Goal: Transaction & Acquisition: Purchase product/service

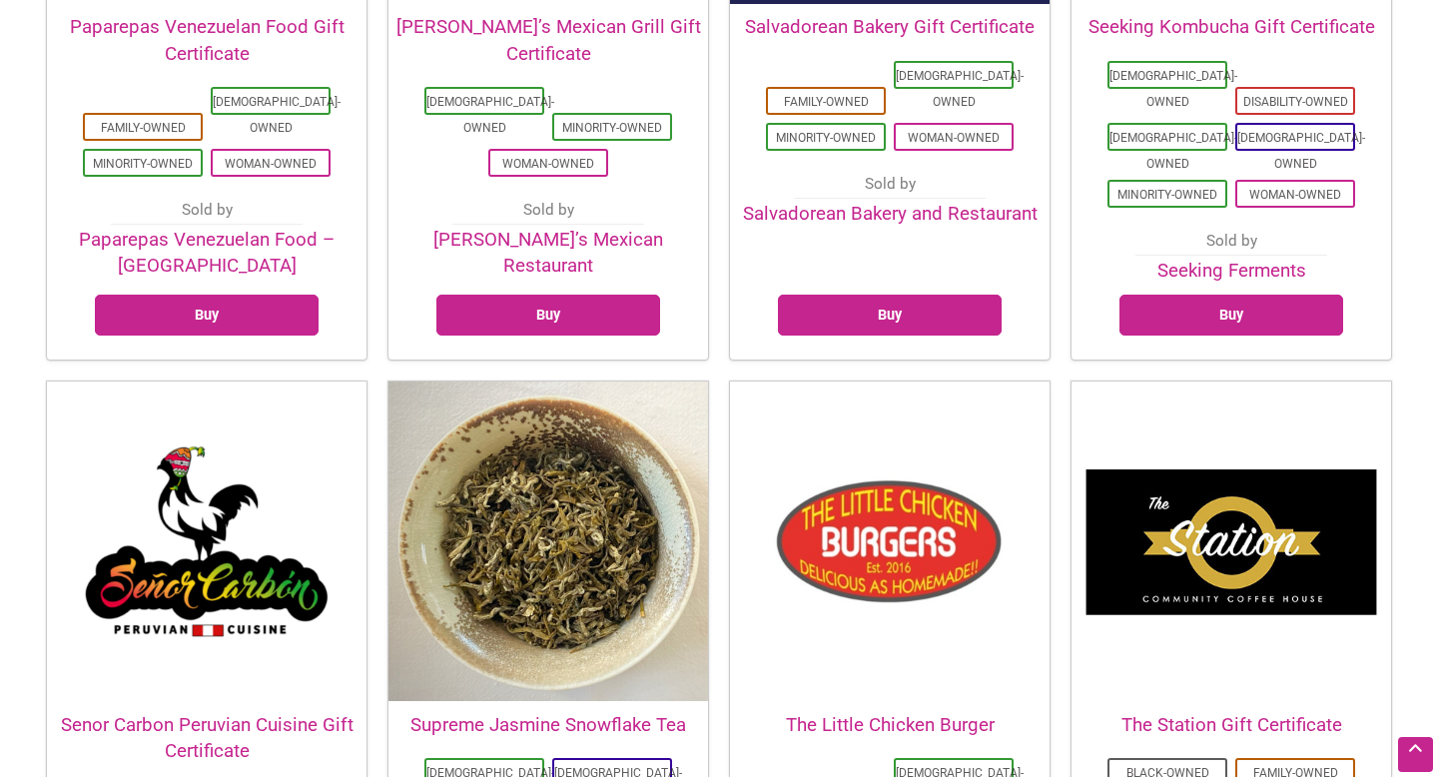
scroll to position [4306, 0]
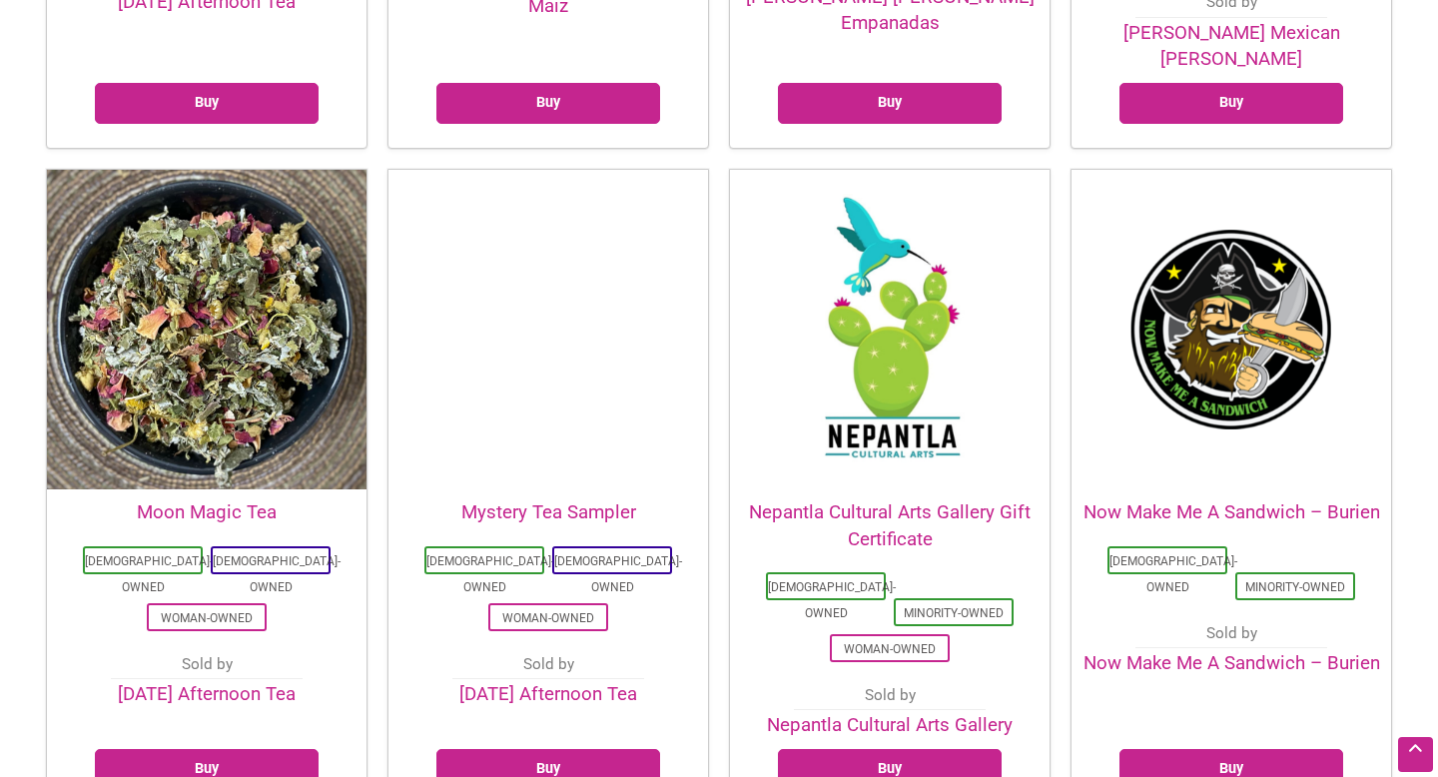
scroll to position [3152, 0]
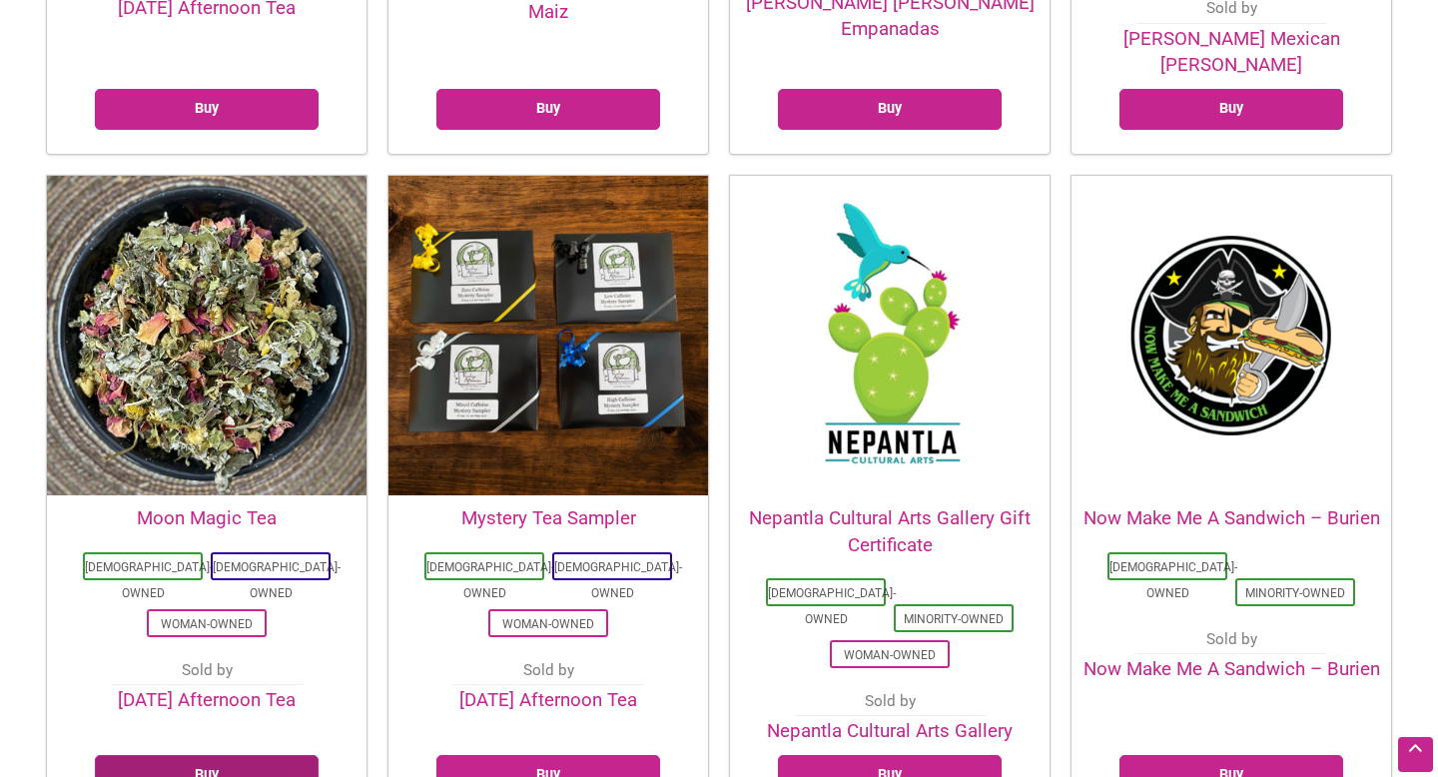
click at [204, 755] on link "Buy" at bounding box center [207, 775] width 224 height 41
click at [570, 755] on link "Buy" at bounding box center [548, 775] width 224 height 41
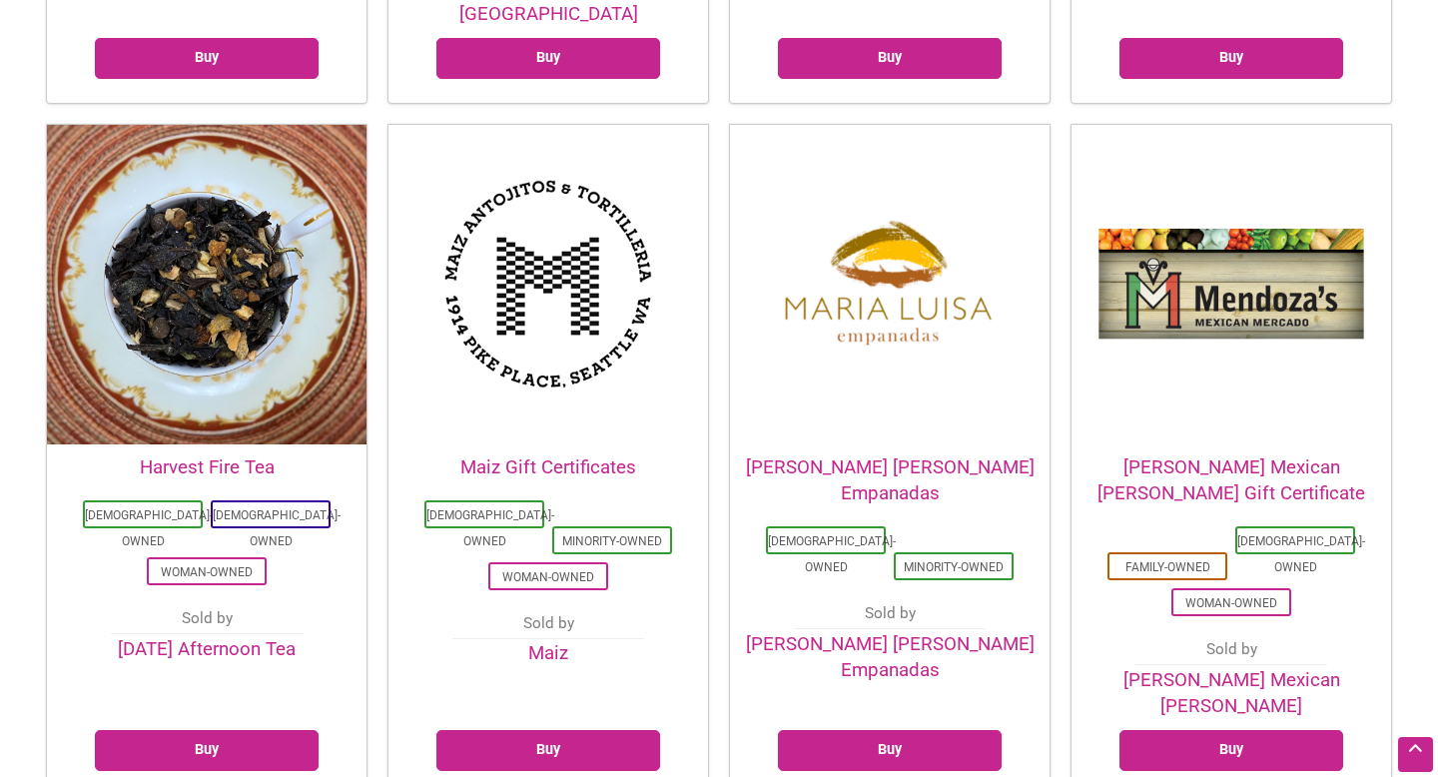
scroll to position [2507, 0]
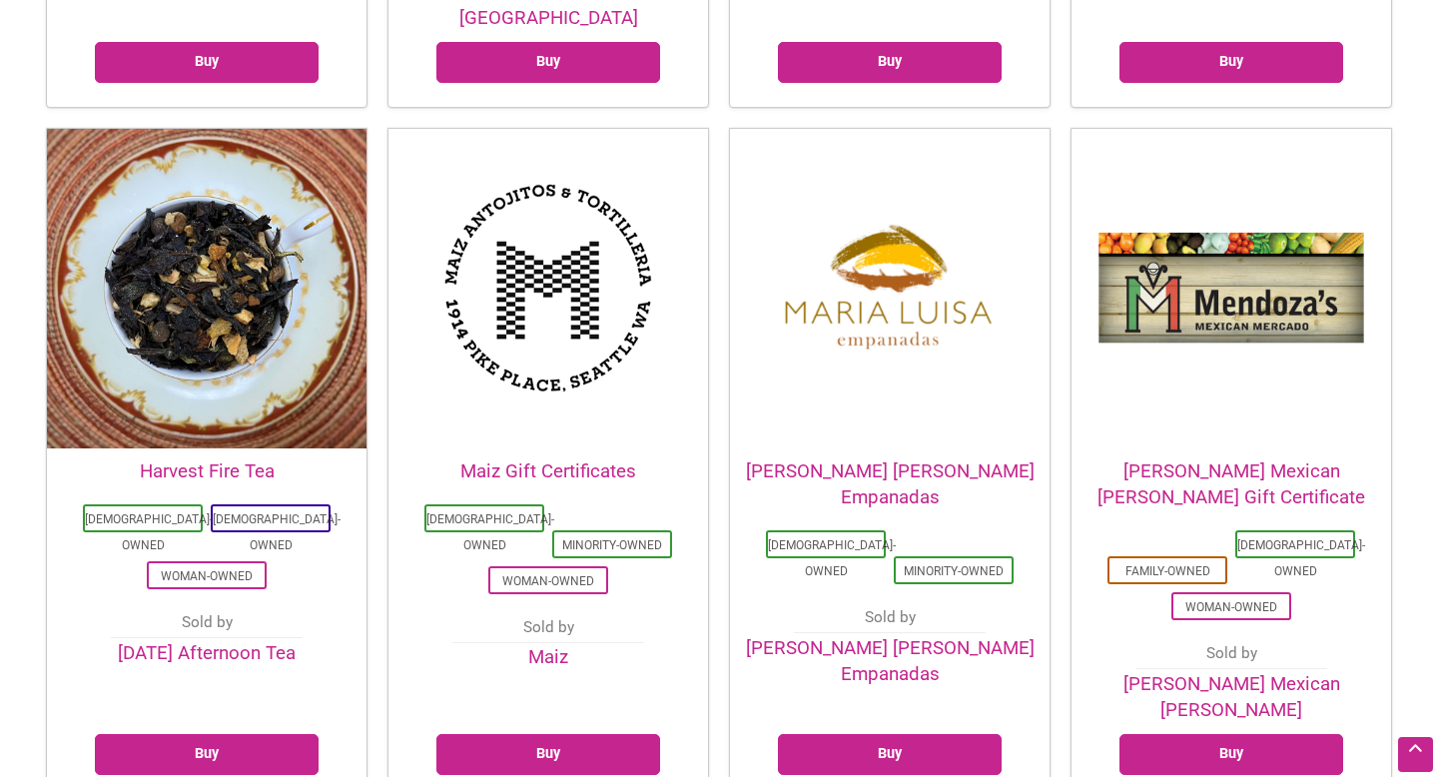
click at [220, 458] on h2 "Harvest Fire Tea" at bounding box center [206, 471] width 319 height 26
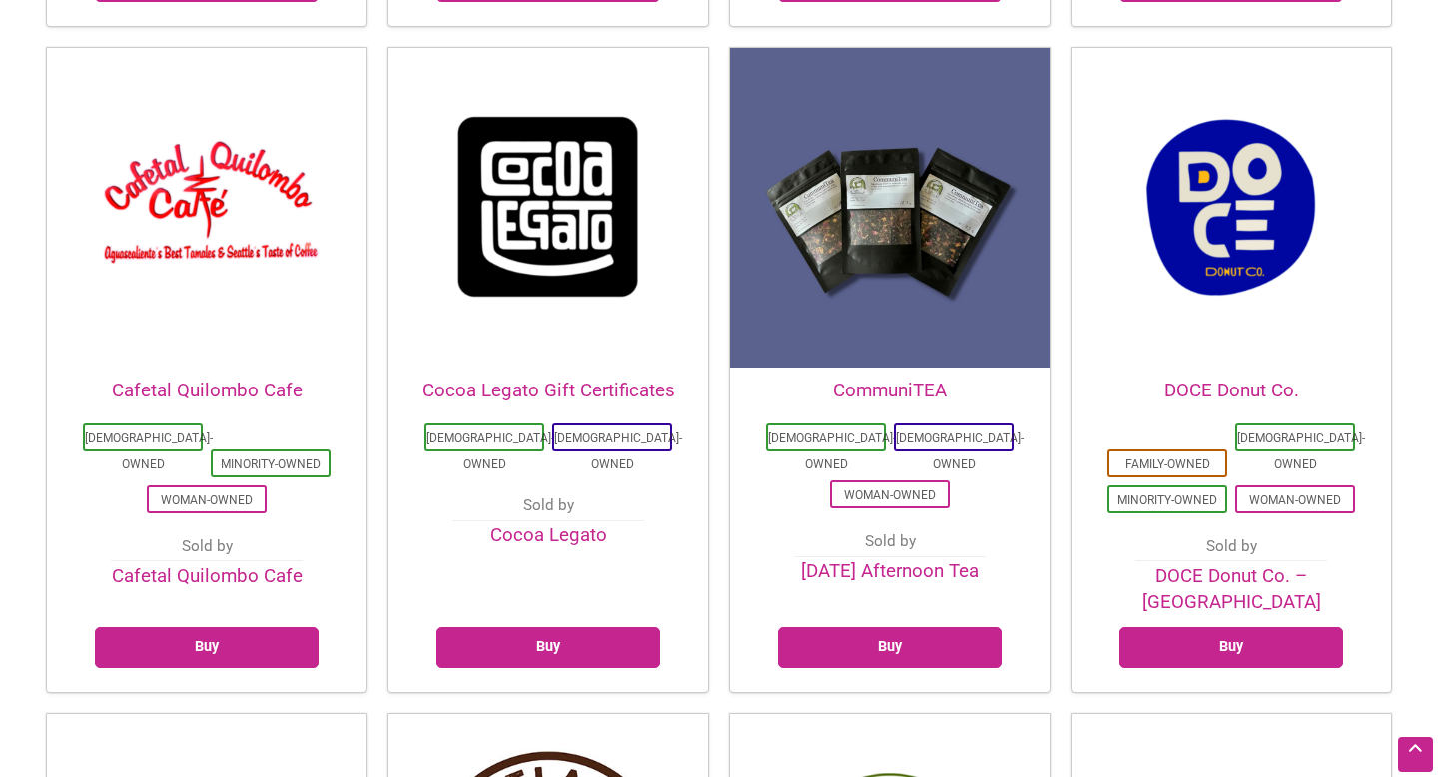
scroll to position [1223, 0]
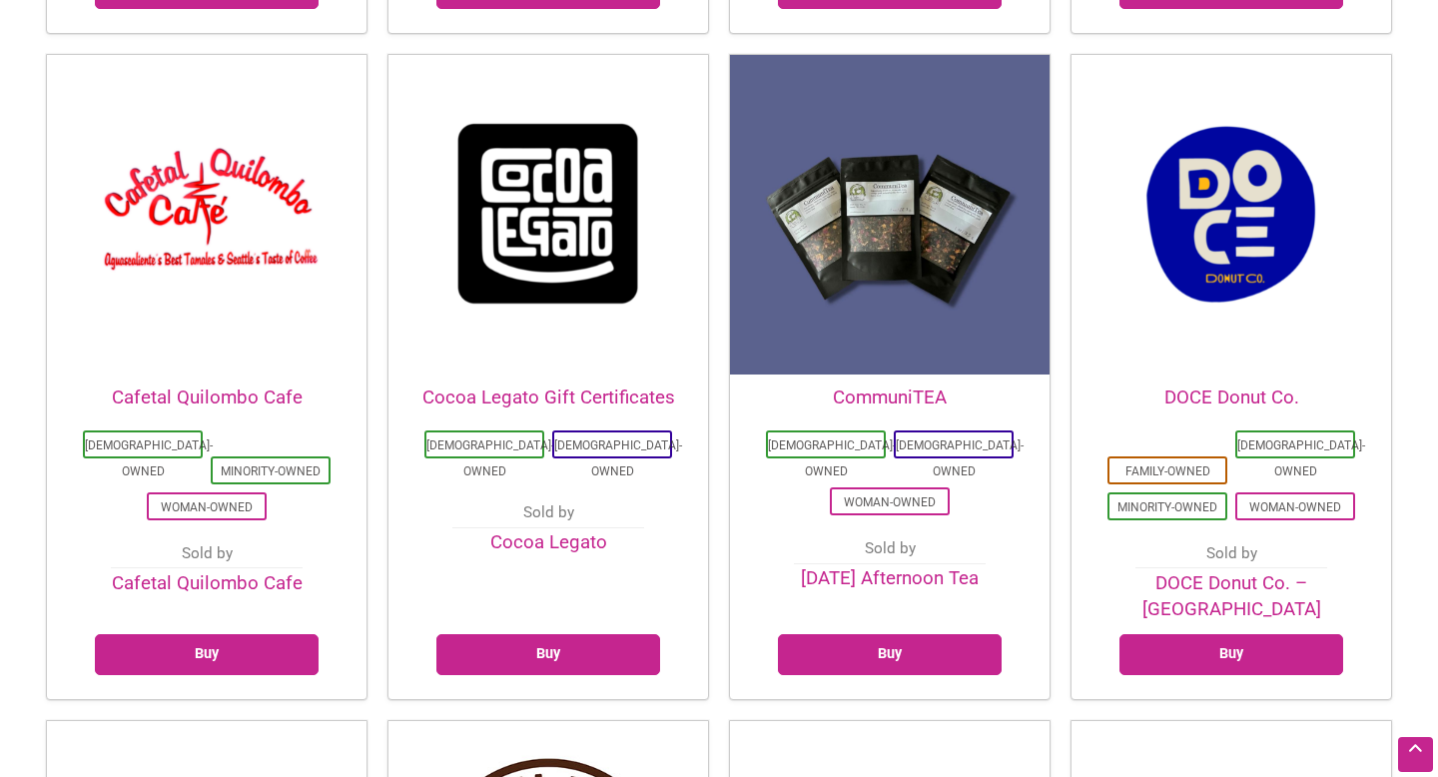
click at [857, 301] on img at bounding box center [889, 214] width 319 height 319
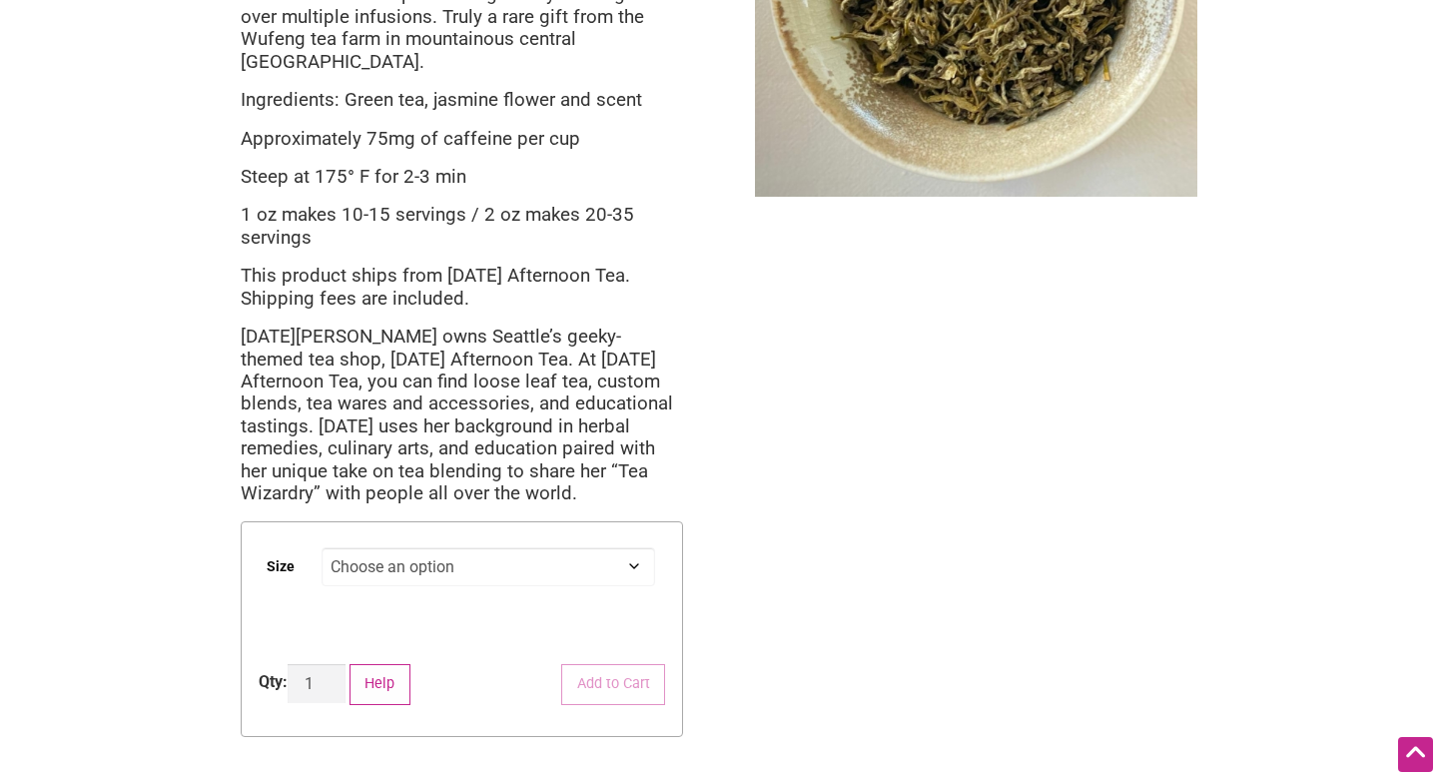
scroll to position [346, 0]
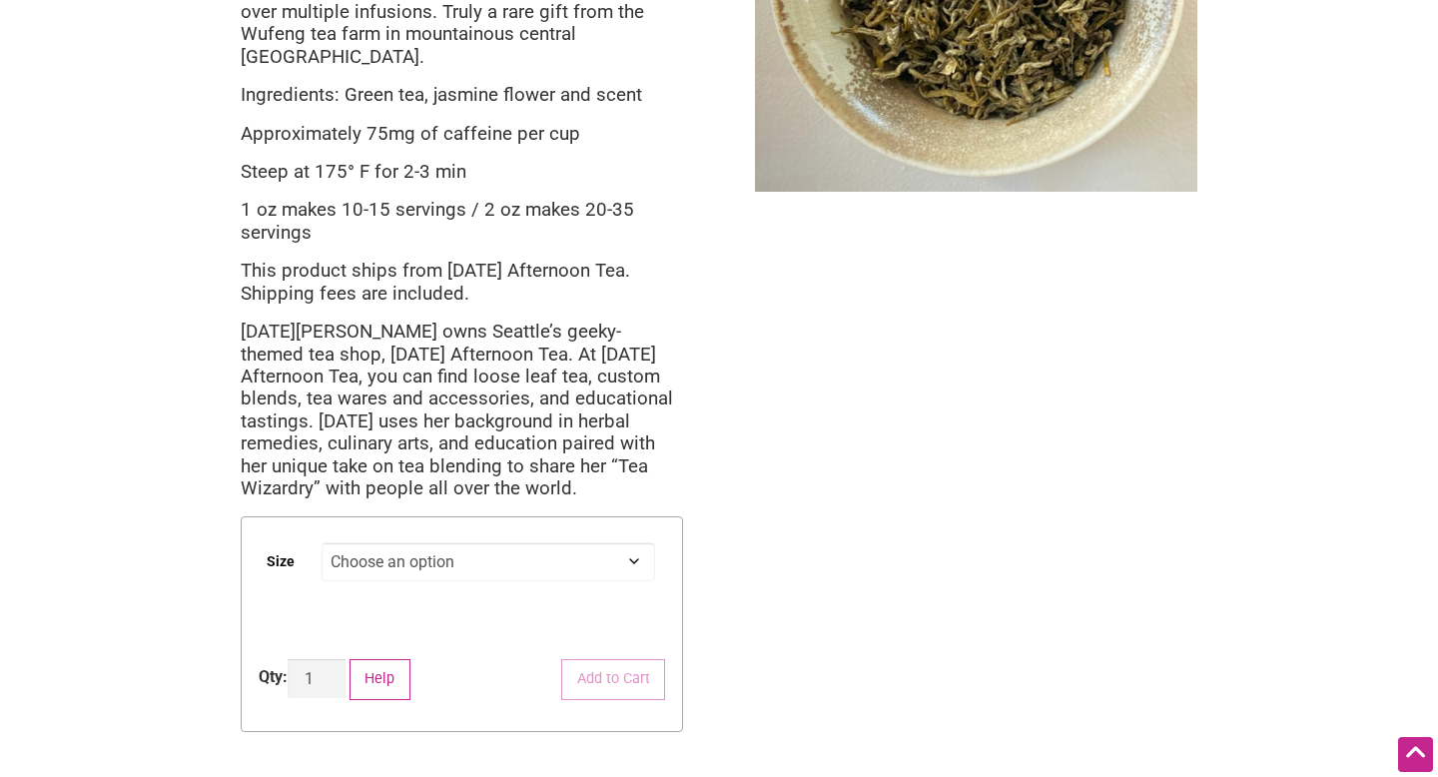
click at [638, 542] on select "Choose an option 1 oz 2 oz" at bounding box center [487, 561] width 333 height 39
click at [321, 542] on select "Choose an option 1 oz 2 oz" at bounding box center [487, 561] width 333 height 39
select select "1 oz"
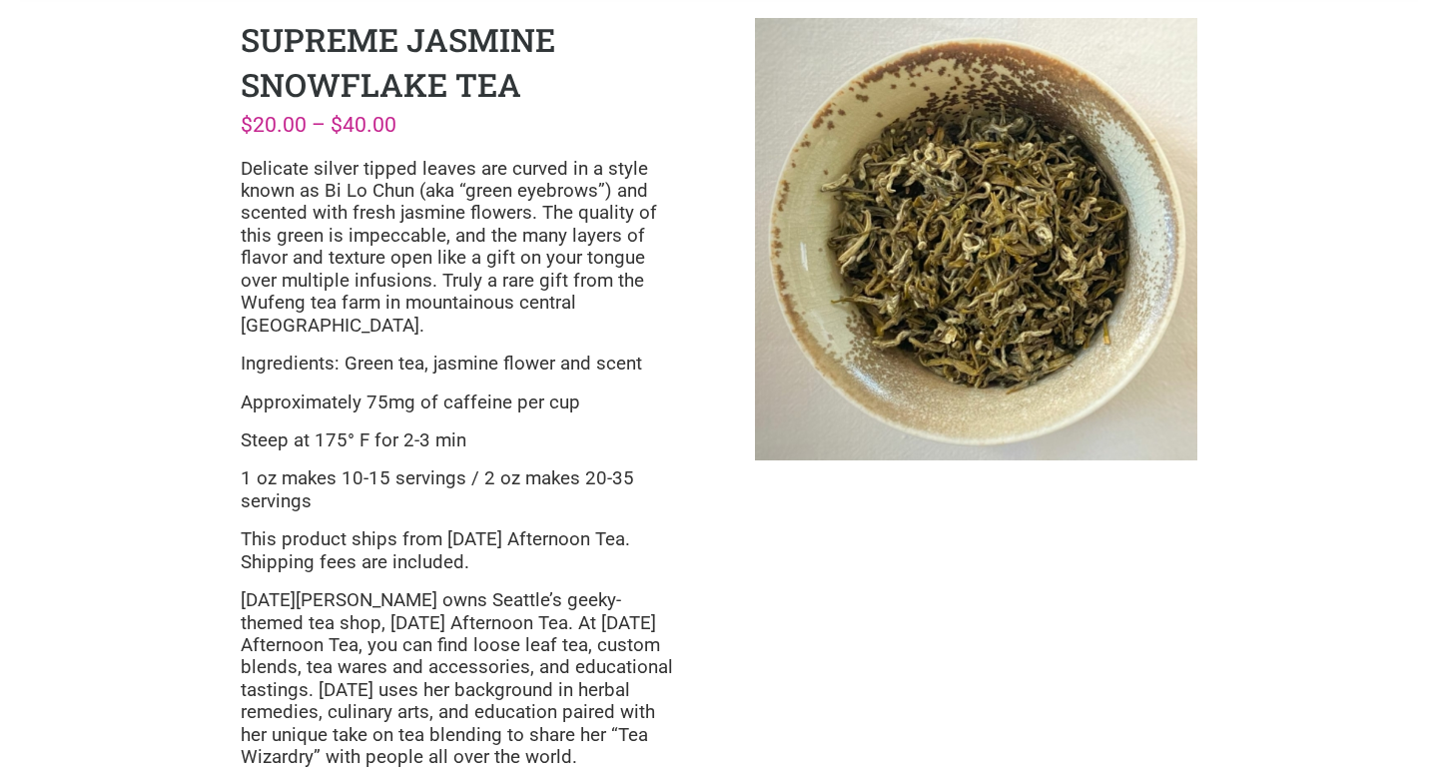
scroll to position [0, 0]
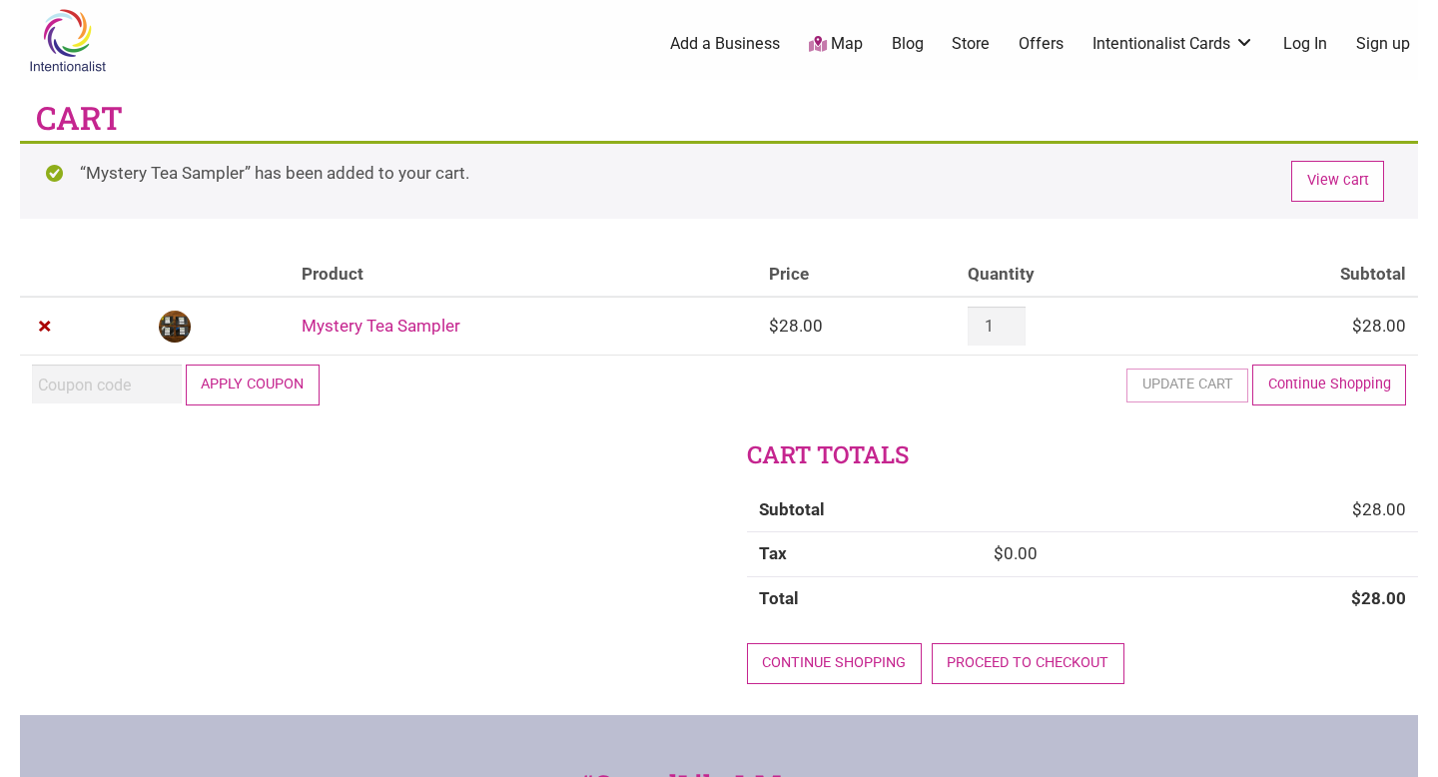
click at [380, 329] on link "Mystery Tea Sampler" at bounding box center [380, 325] width 159 height 20
click at [50, 327] on link "×" at bounding box center [45, 326] width 26 height 26
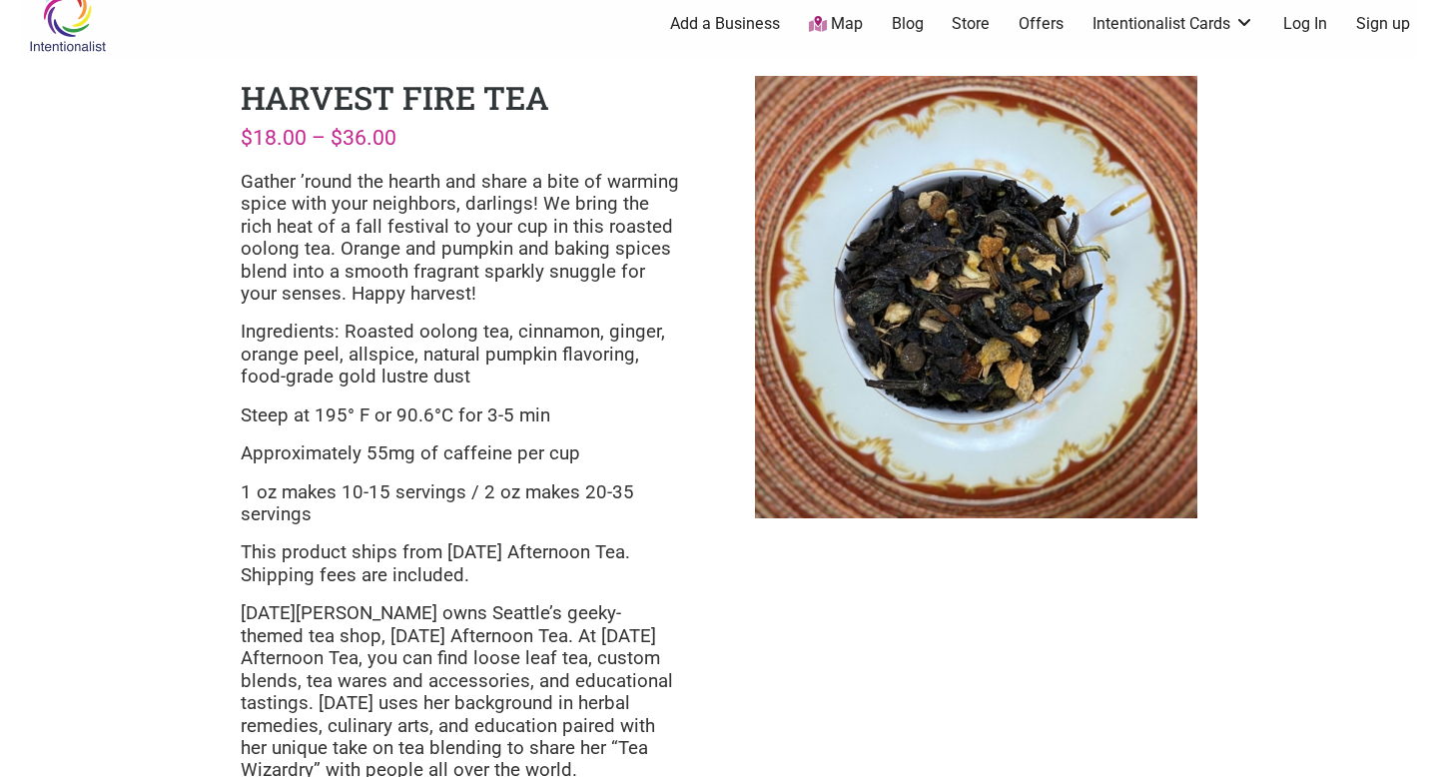
scroll to position [21, 0]
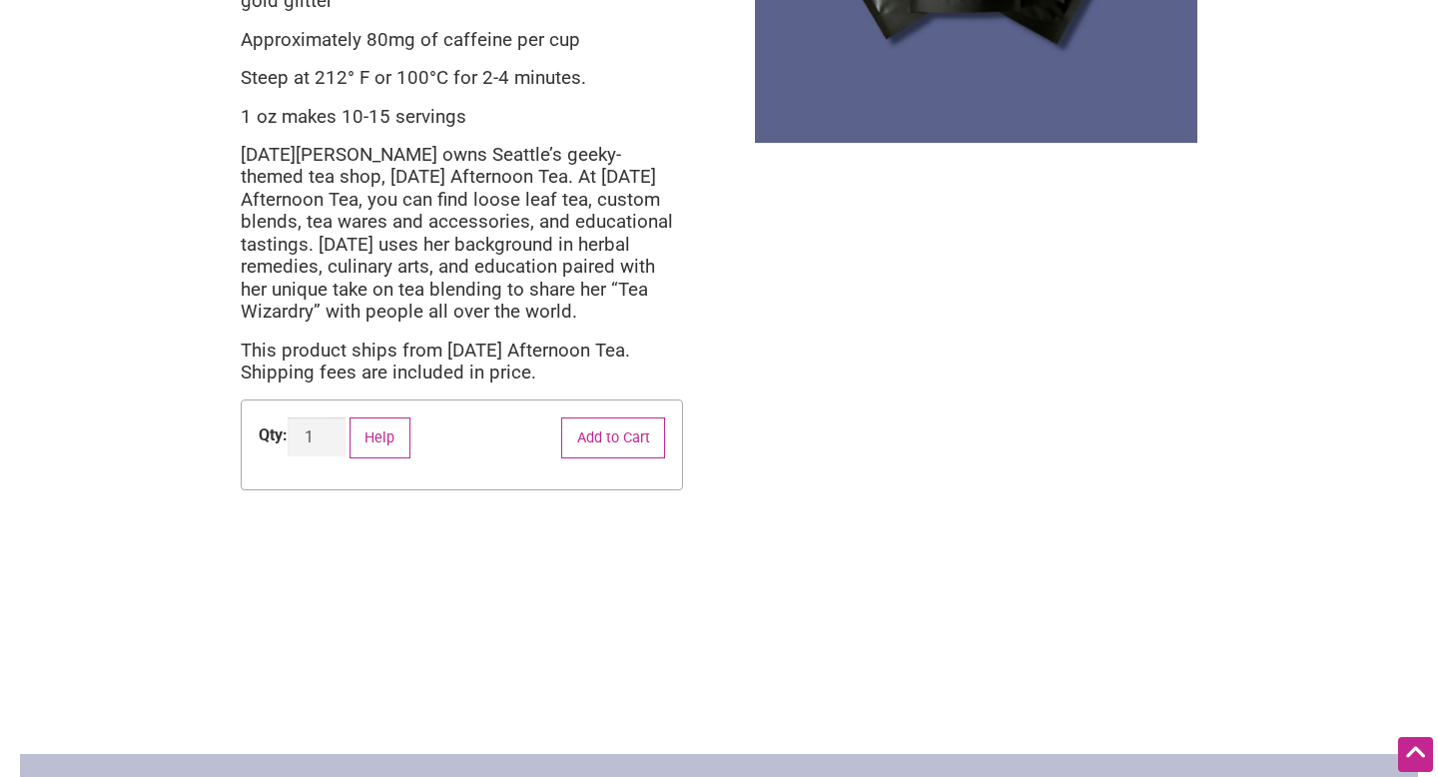
scroll to position [397, 0]
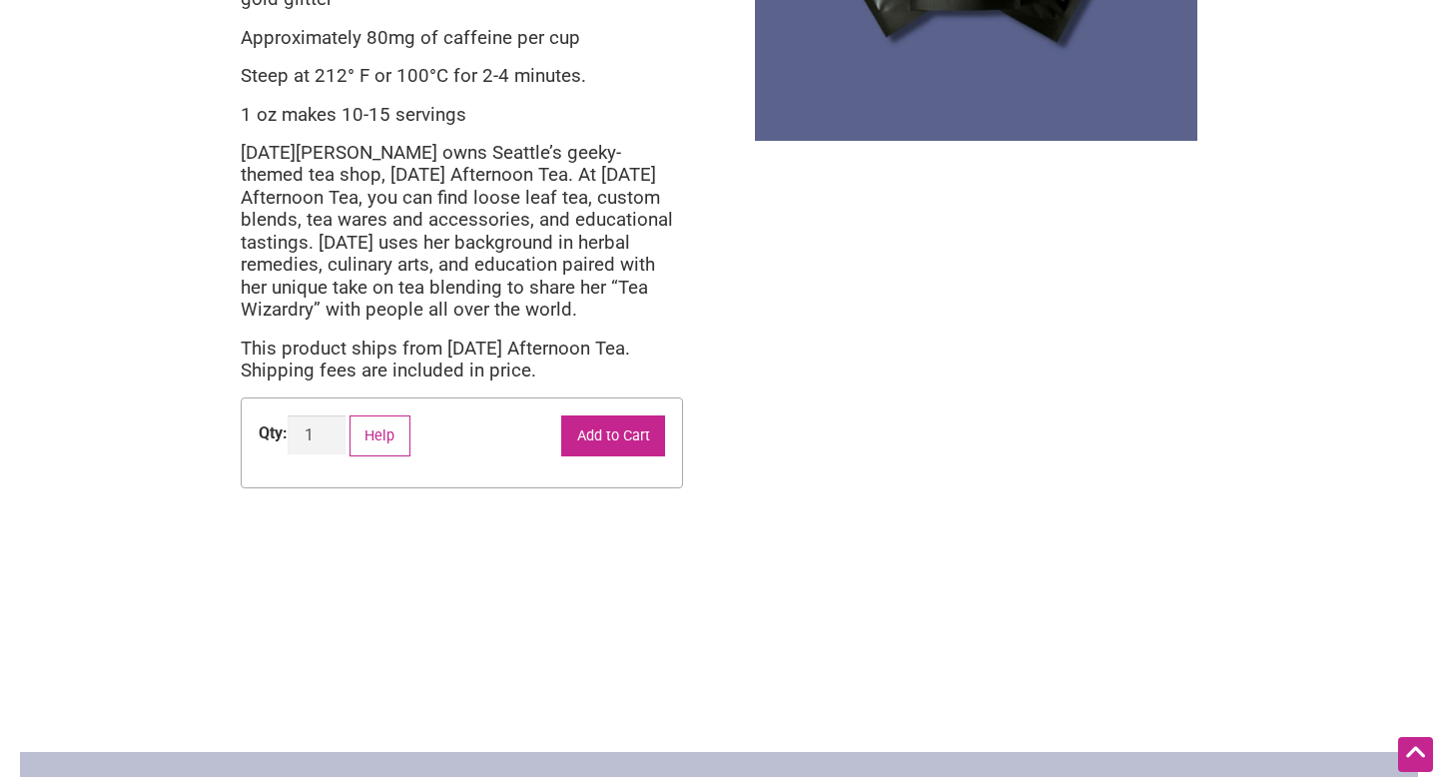
click at [636, 435] on button "Add to Cart" at bounding box center [613, 435] width 104 height 41
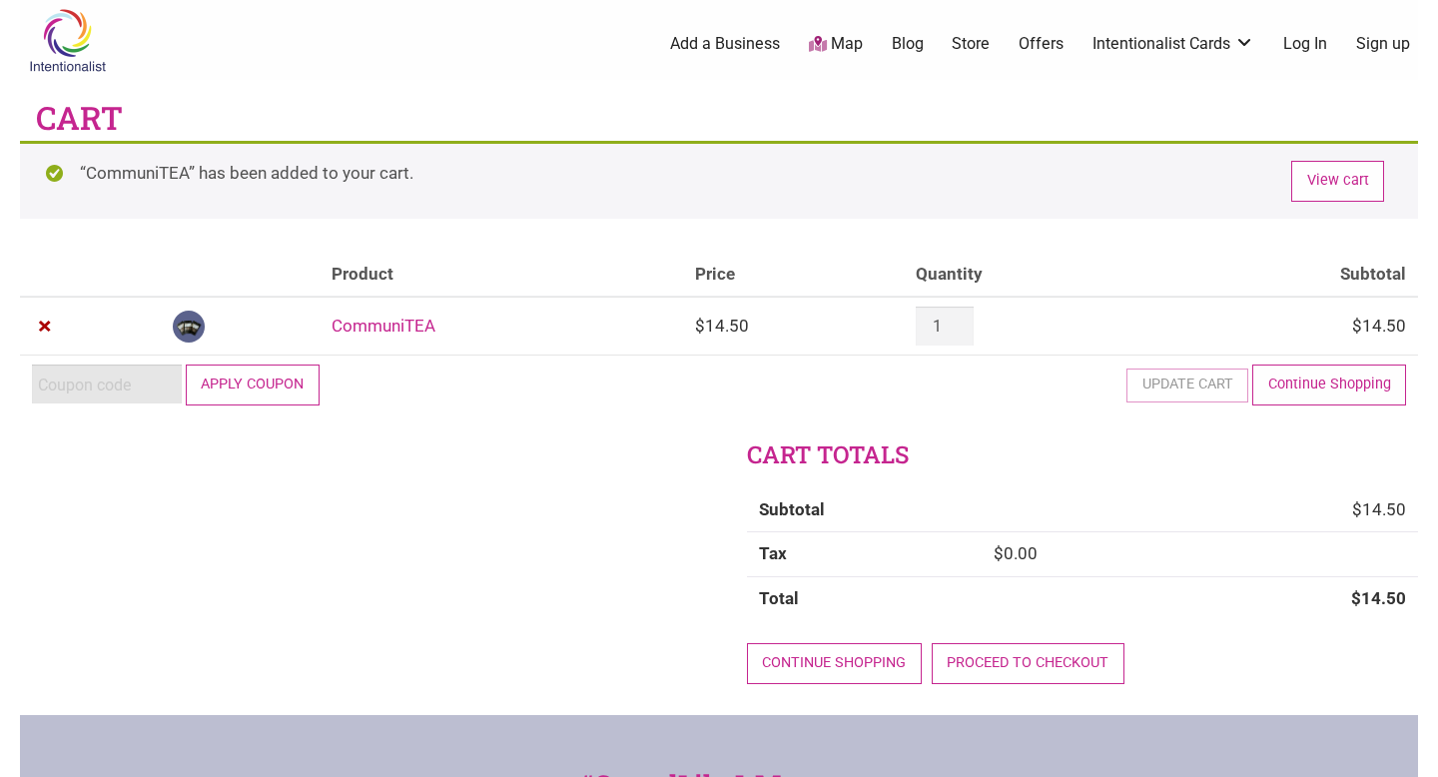
click at [86, 392] on input "Coupon:" at bounding box center [107, 383] width 150 height 39
paste input "2025JUNTOS"
type input "2025JUNTOS"
click at [258, 387] on button "Apply coupon" at bounding box center [253, 384] width 134 height 41
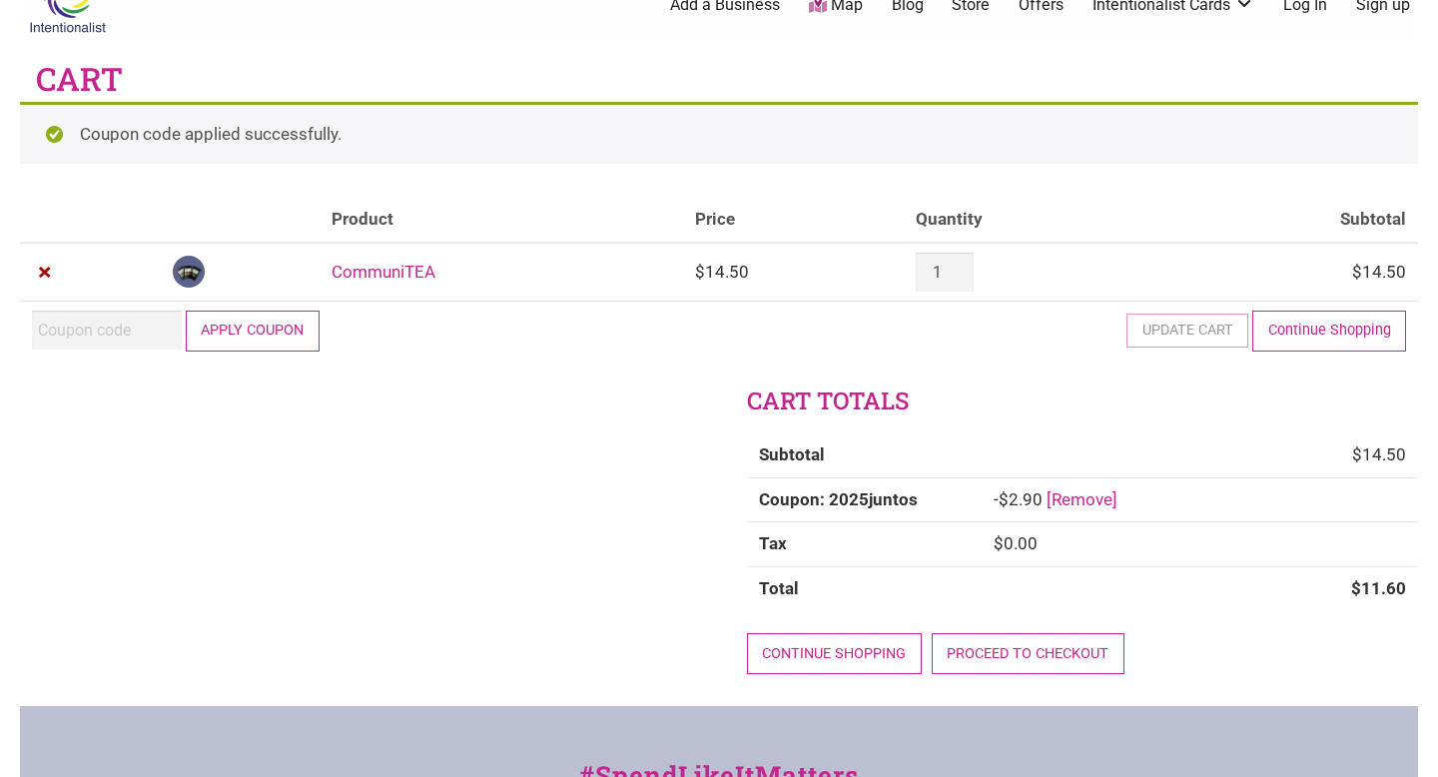
scroll to position [41, 0]
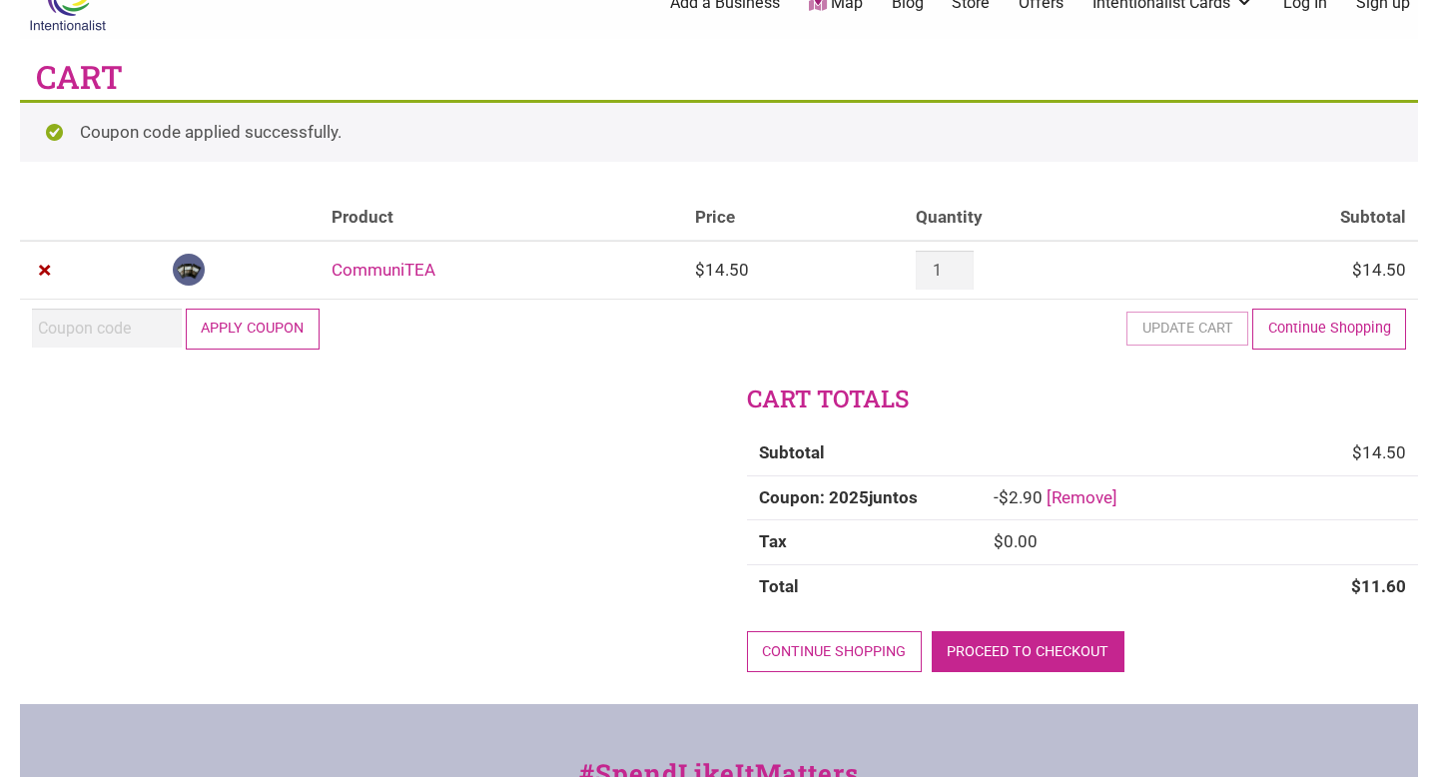
click at [1006, 641] on link "Proceed to checkout" at bounding box center [1027, 651] width 193 height 41
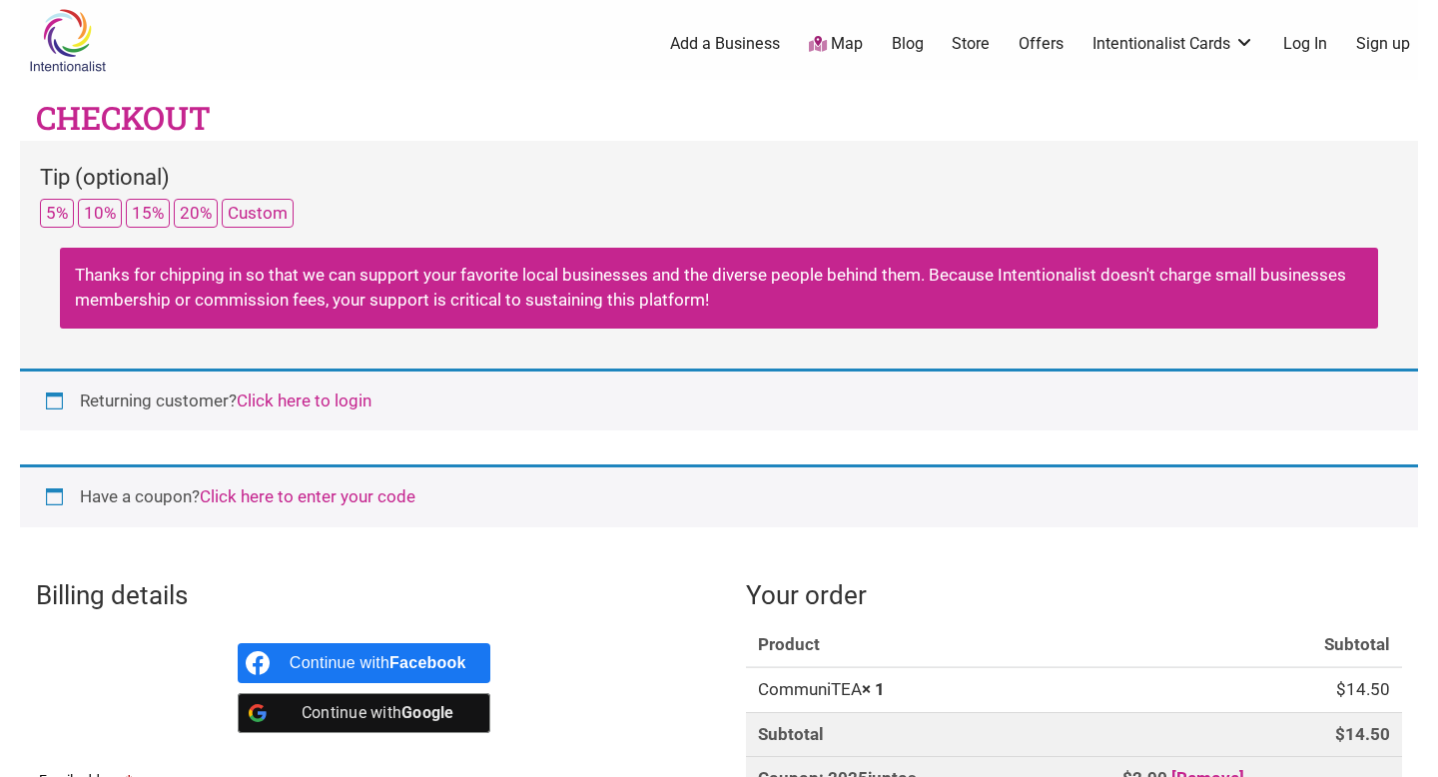
select select "WA"
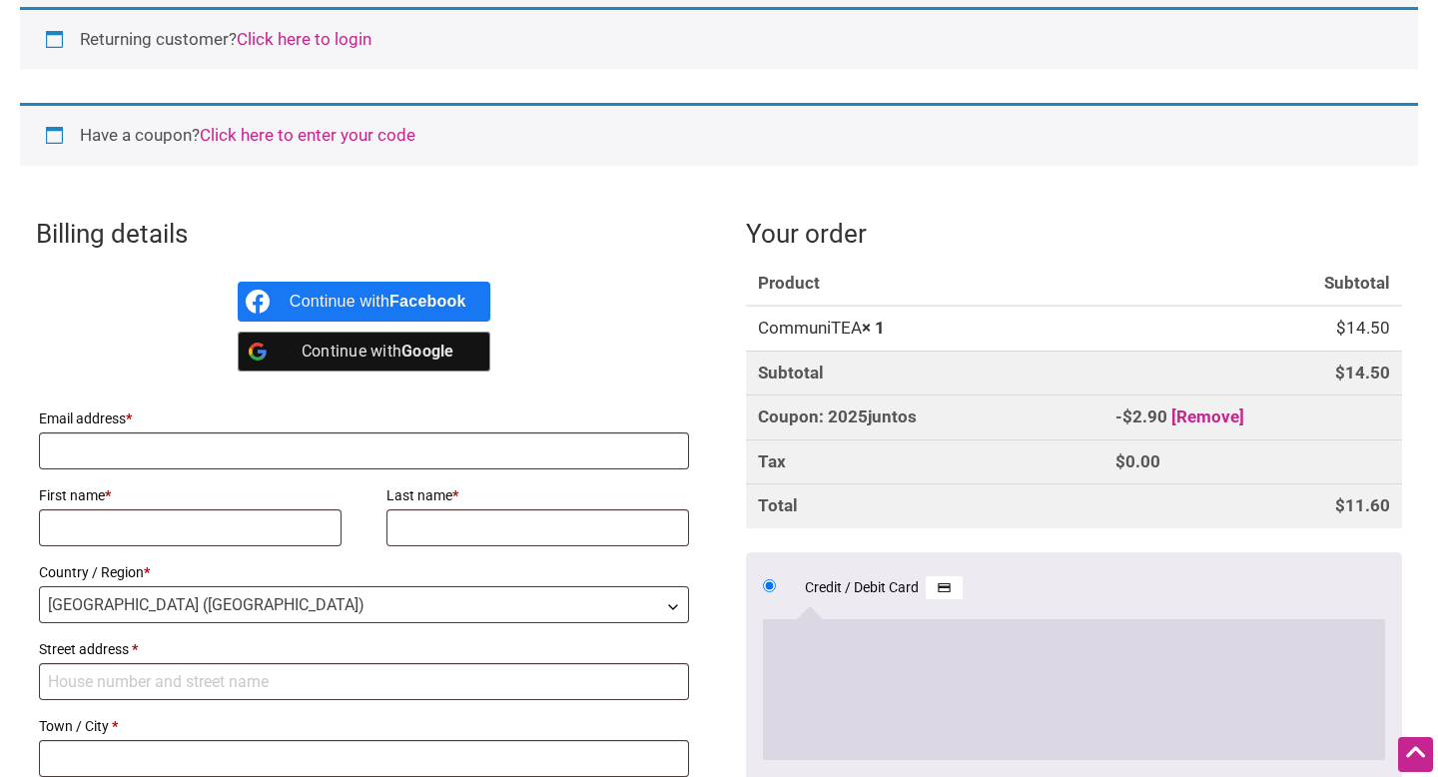
scroll to position [366, 0]
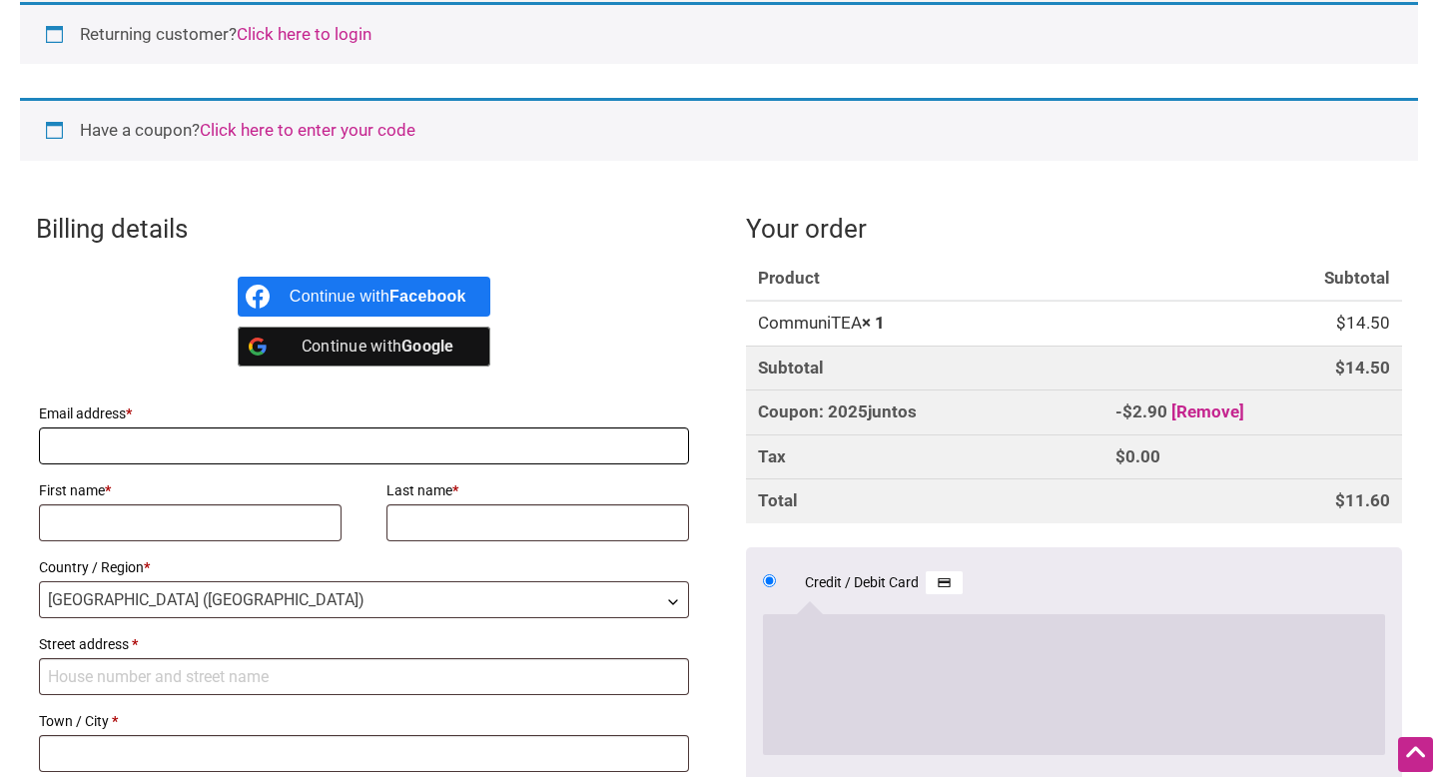
click at [211, 443] on input "Email address *" at bounding box center [364, 445] width 650 height 37
type input "[PERSON_NAME][EMAIL_ADDRESS][PERSON_NAME][DOMAIN_NAME]"
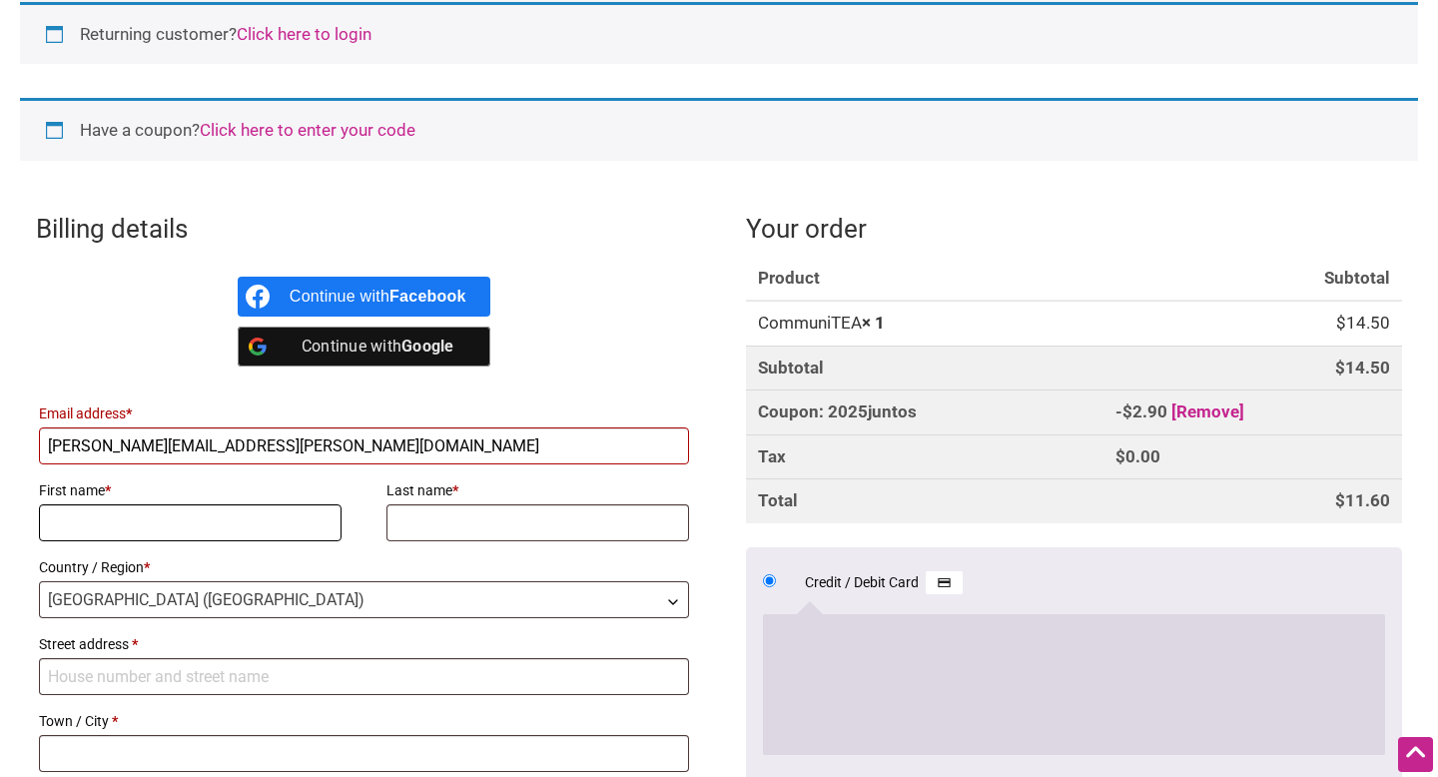
type input "Peggy"
type input "Keene"
type input "Peggy"
type input "Keene"
type input "361 Wheeler St."
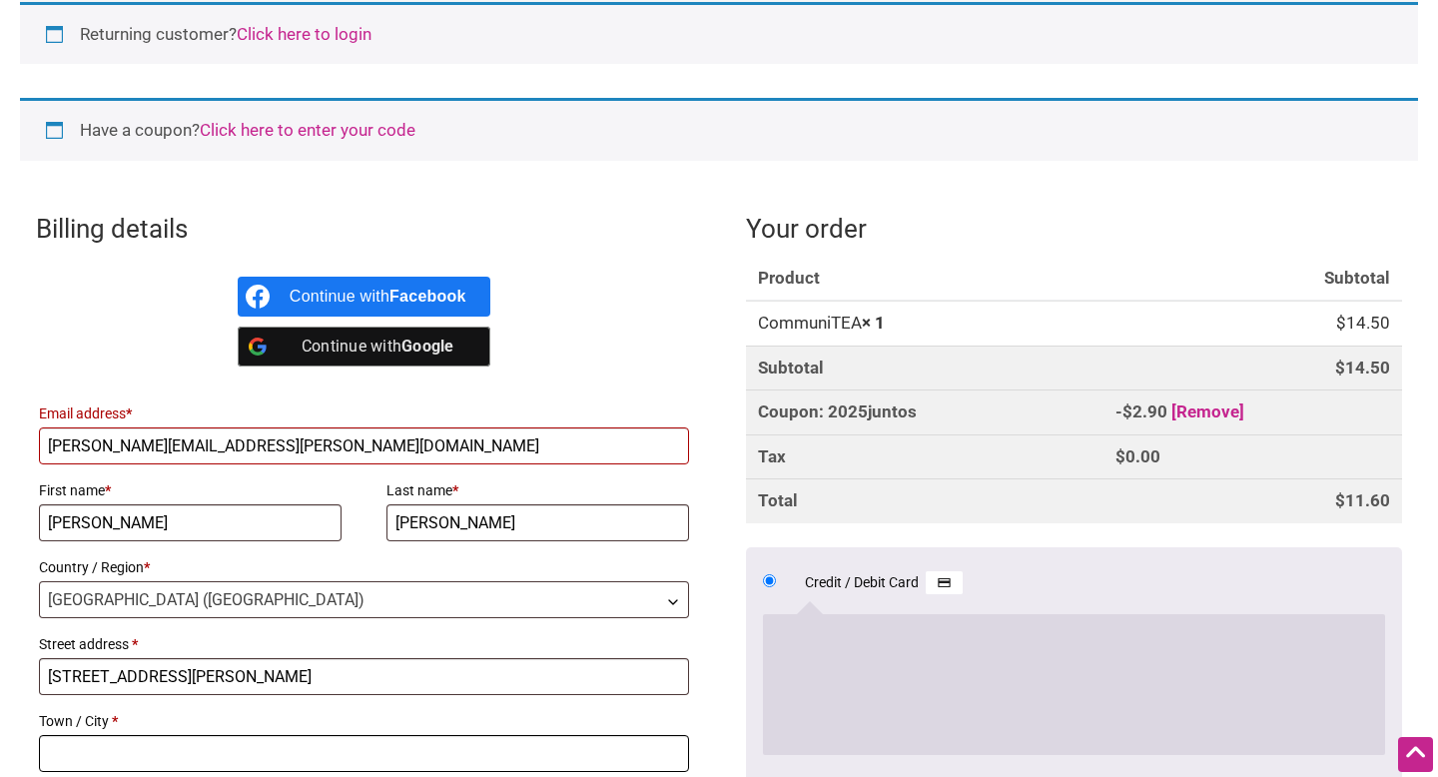
type input "Seattle"
type input "98109"
type input "361 Wheeler St."
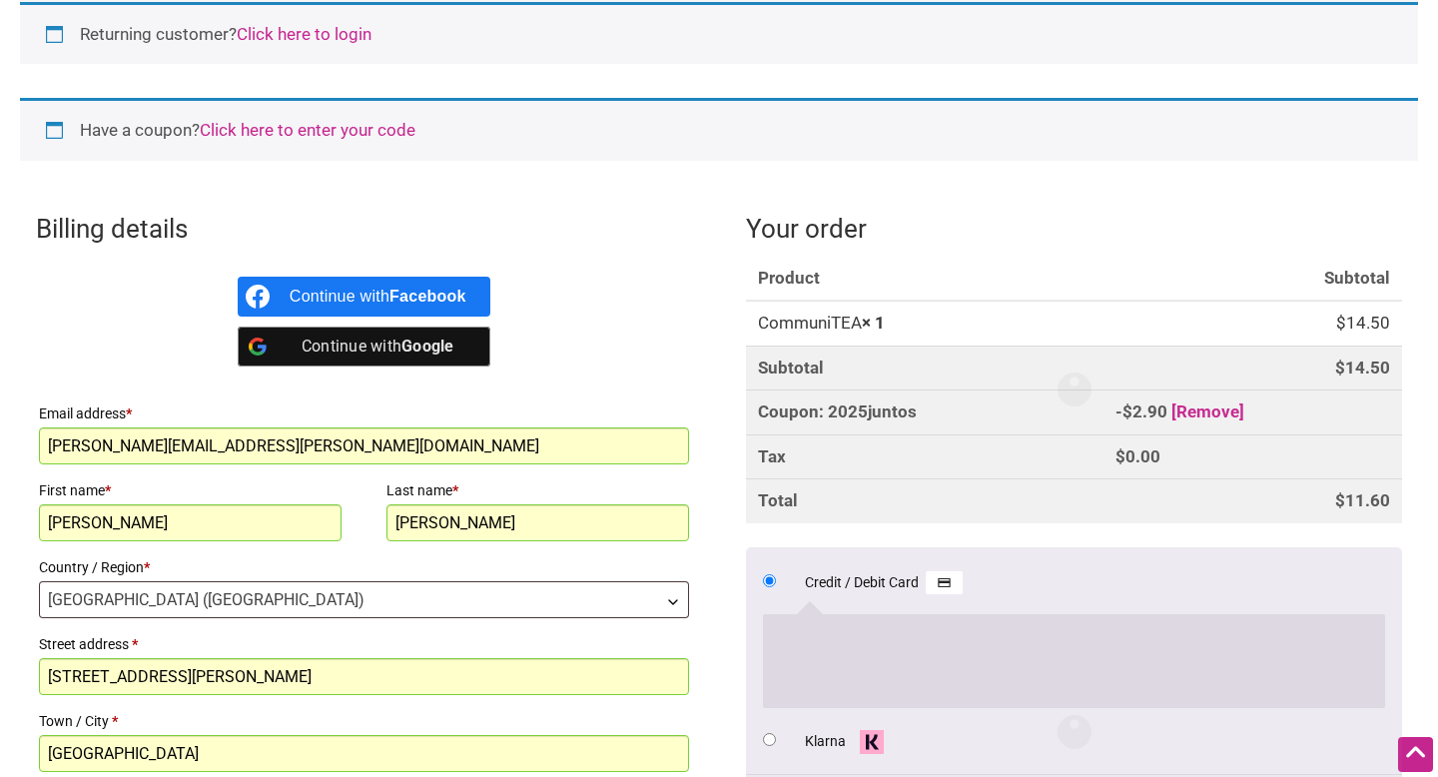
type input "Seattle"
type input "98109"
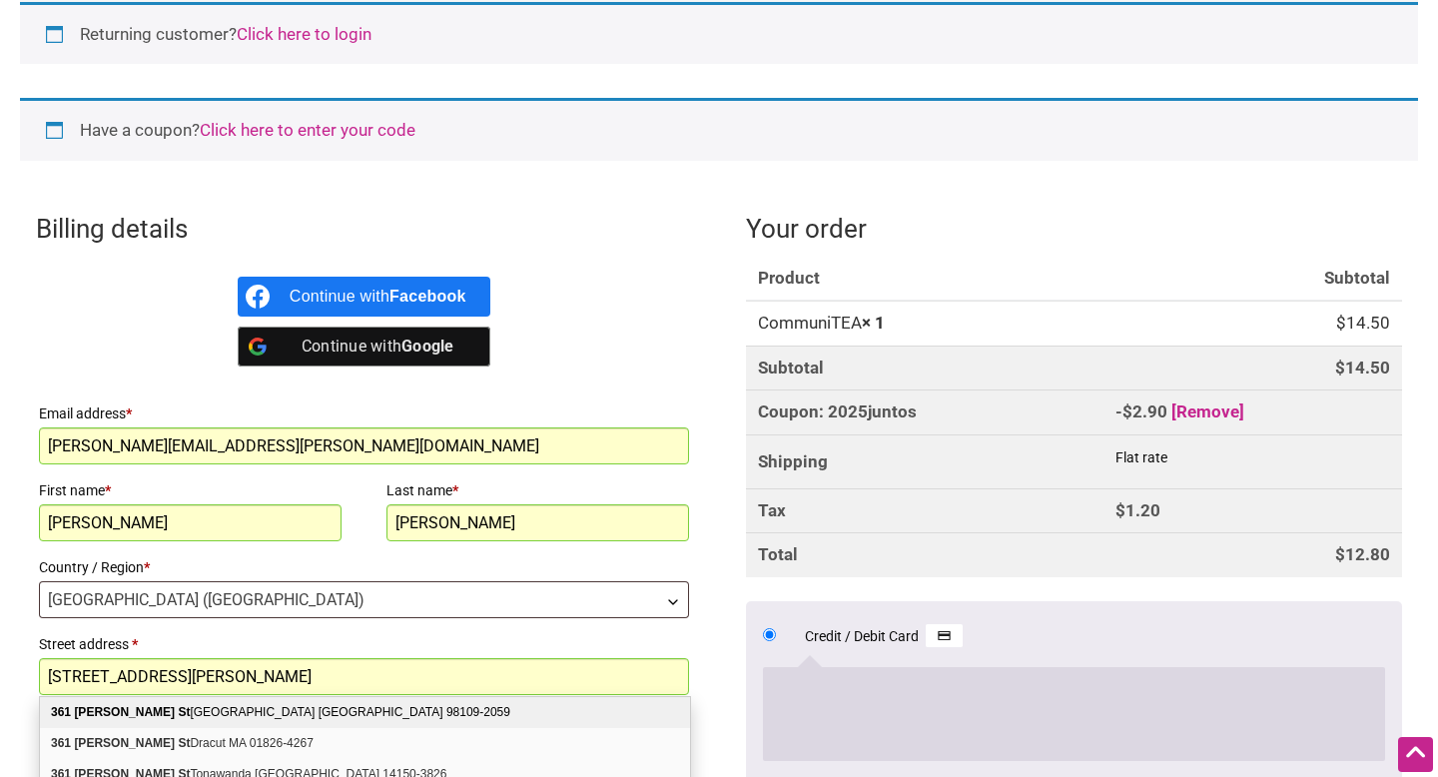
click at [222, 716] on div "361 Wheeler St Seattle WA 98109-2059" at bounding box center [365, 712] width 650 height 31
select select "US"
type input "361 Wheeler St"
type input "98109-2059"
select select "WA"
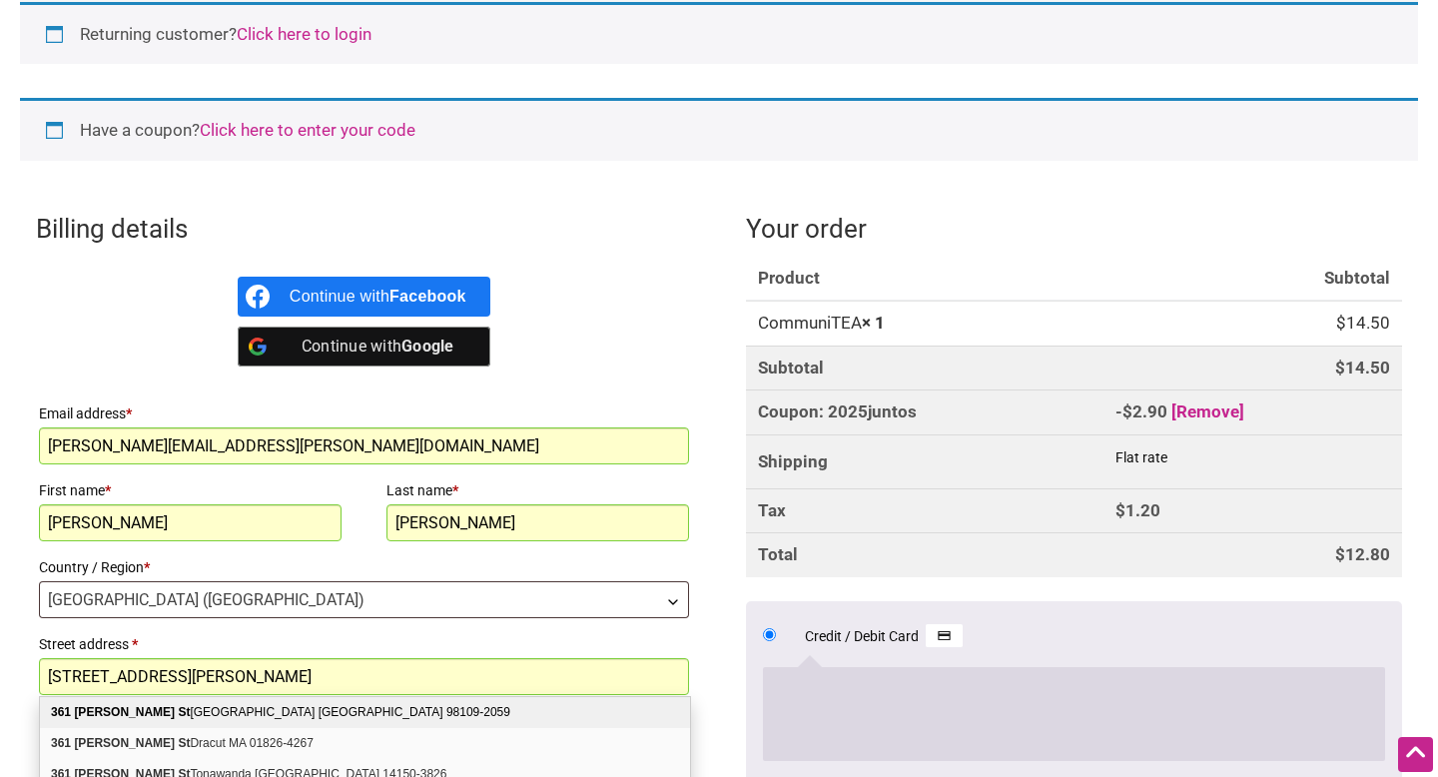
select select "WA"
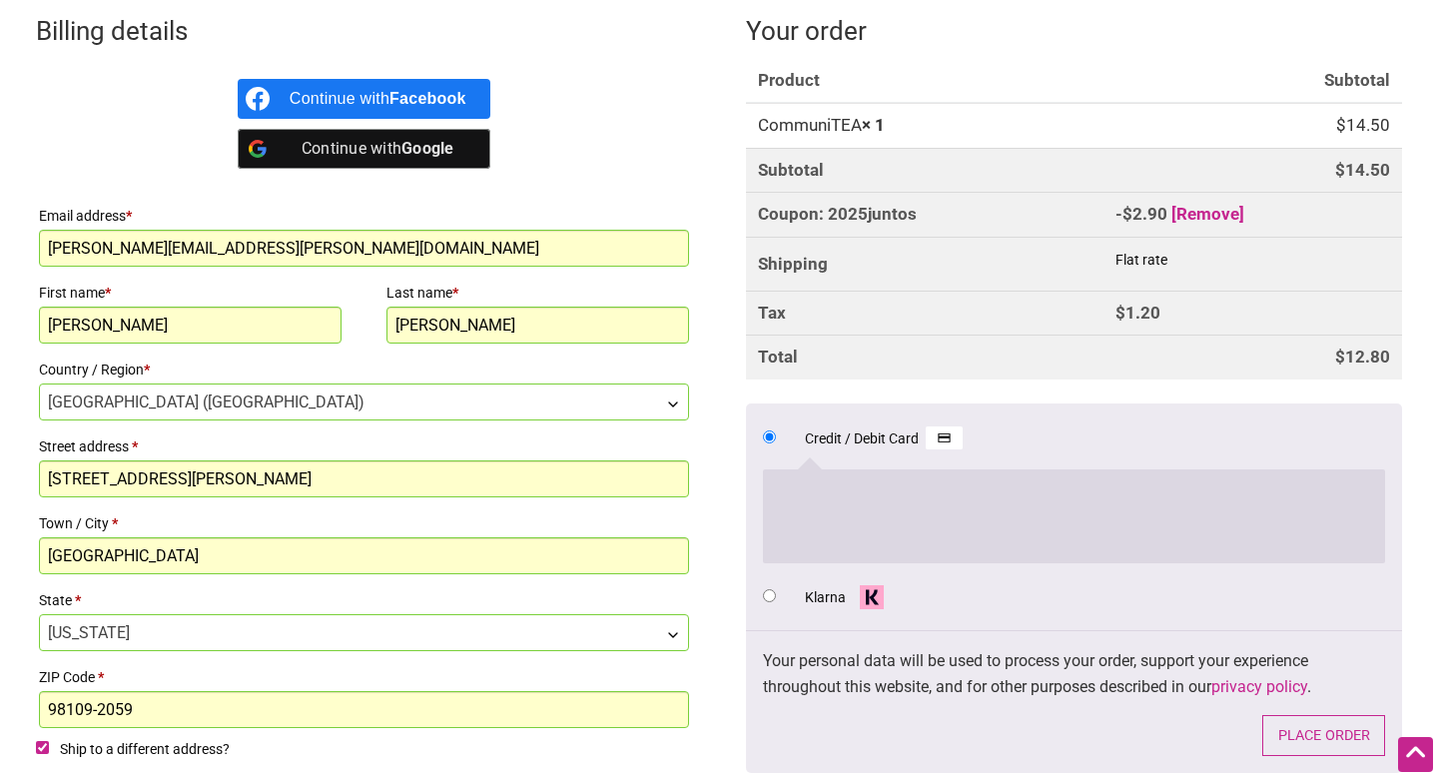
scroll to position [606, 0]
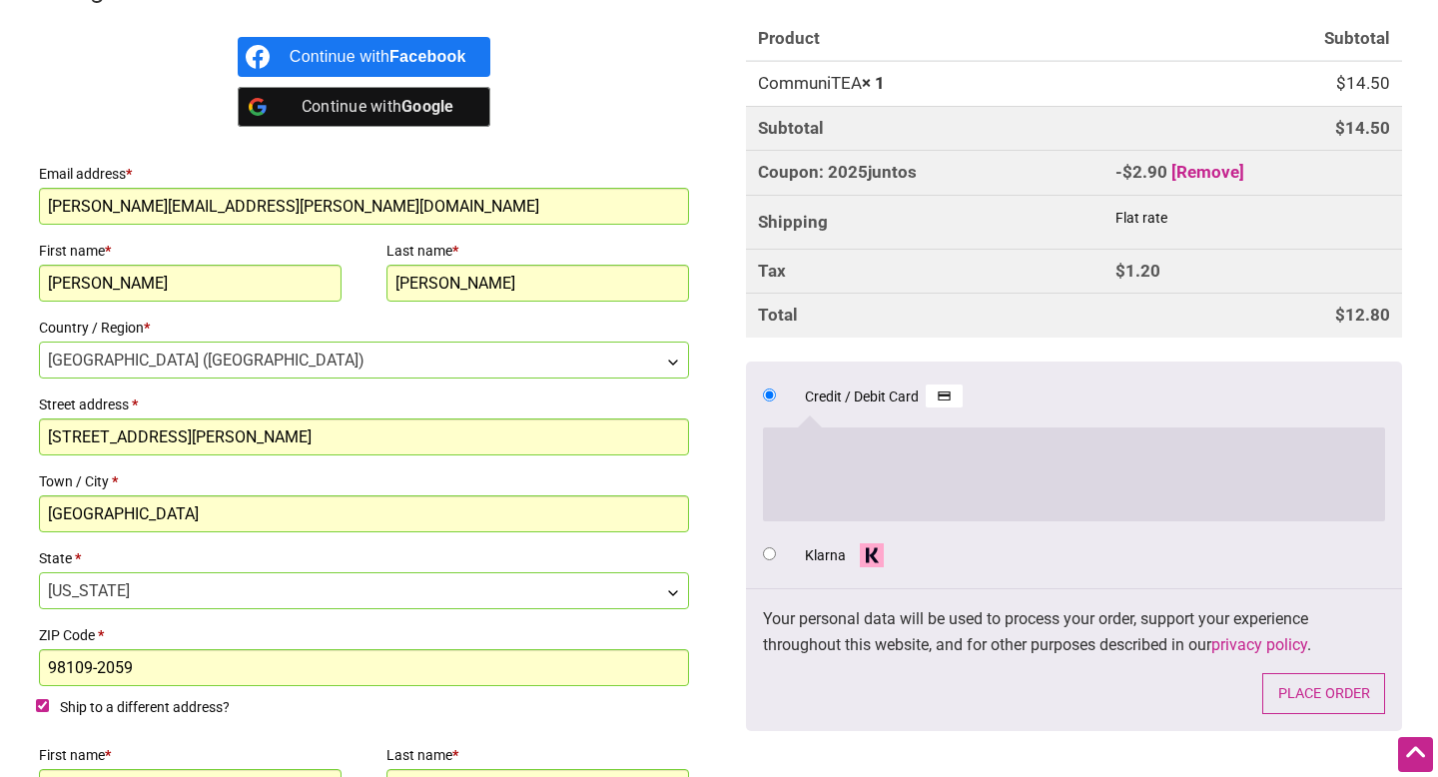
click at [42, 704] on input "Ship to a different address?" at bounding box center [42, 705] width 13 height 13
checkbox input "false"
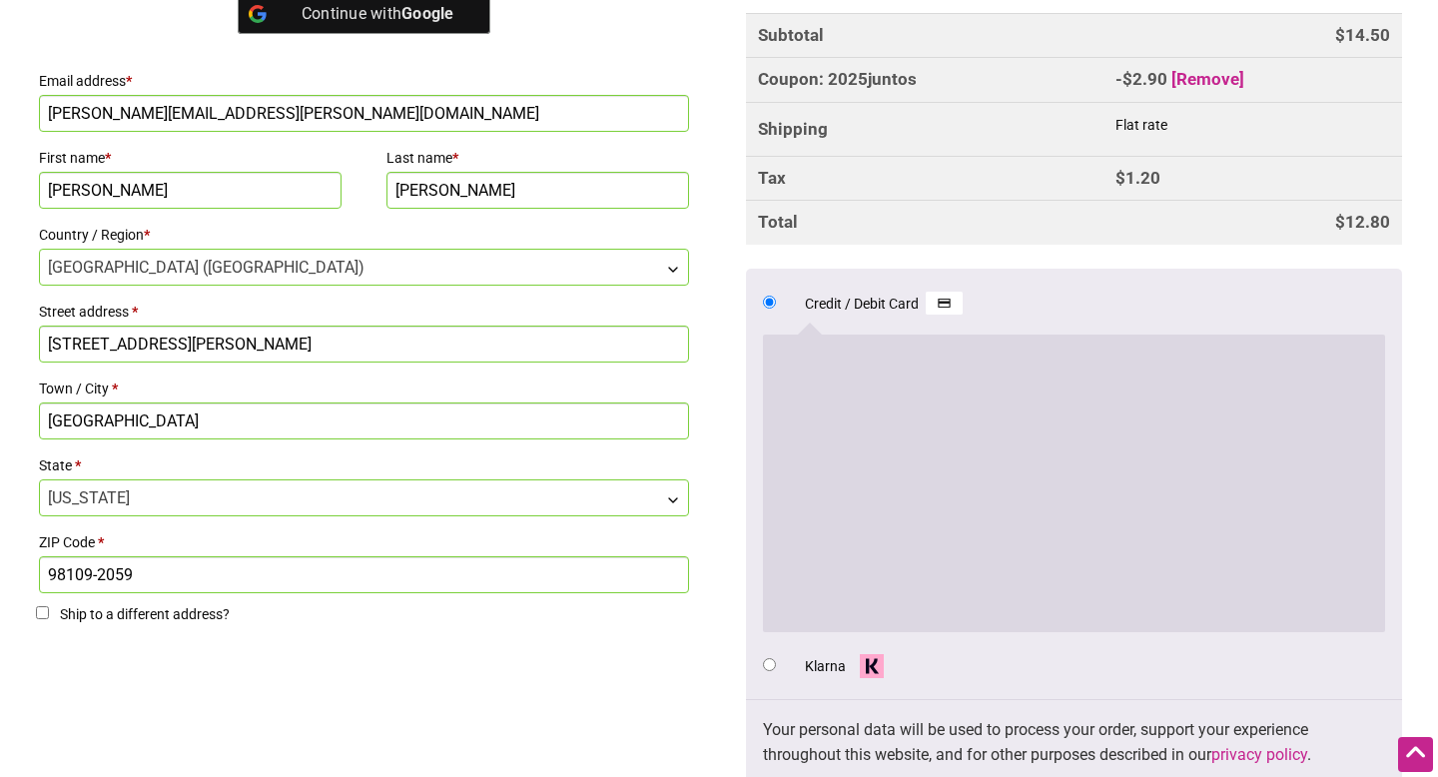
scroll to position [716, 0]
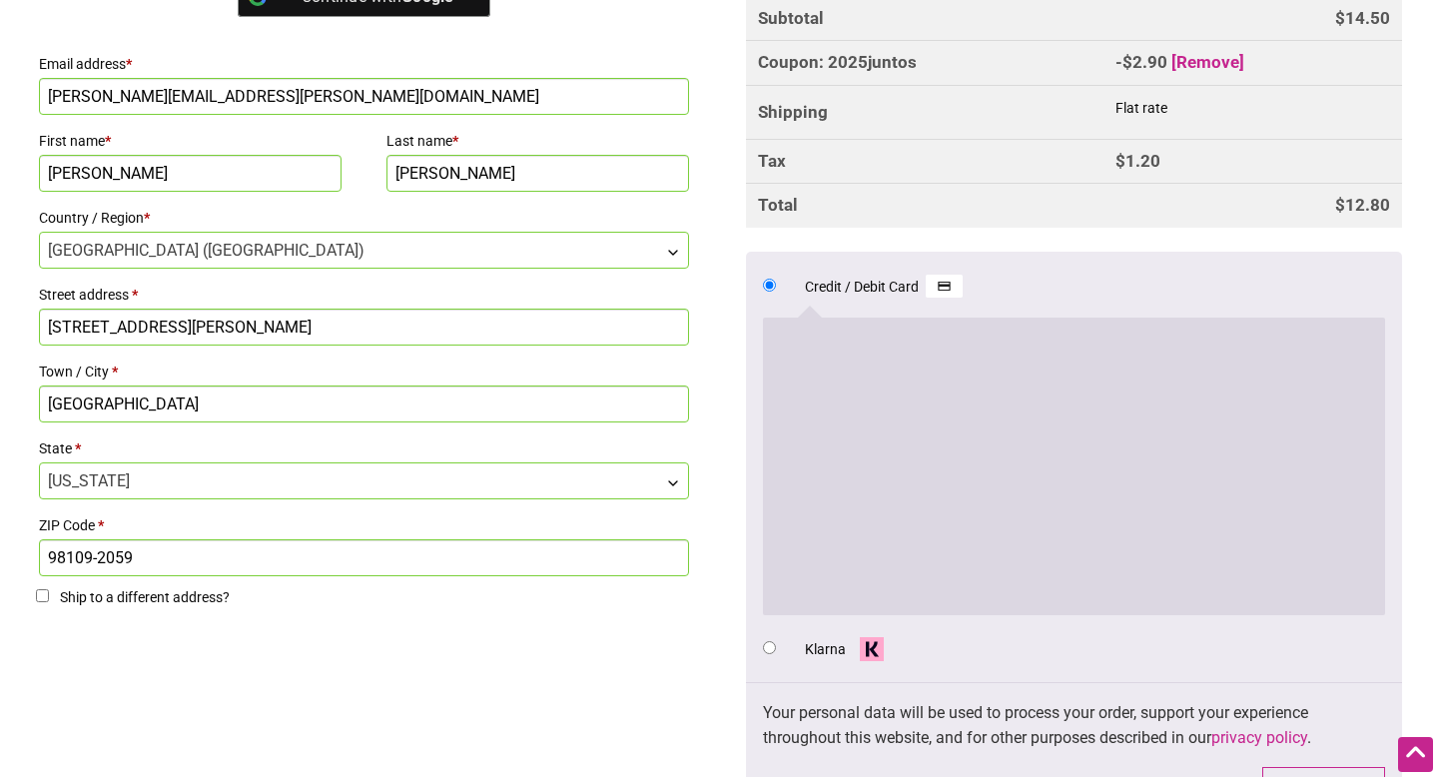
click at [877, 648] on img "Checkout" at bounding box center [871, 649] width 37 height 24
click at [776, 648] on input "Klarna" at bounding box center [769, 647] width 13 height 13
radio input "true"
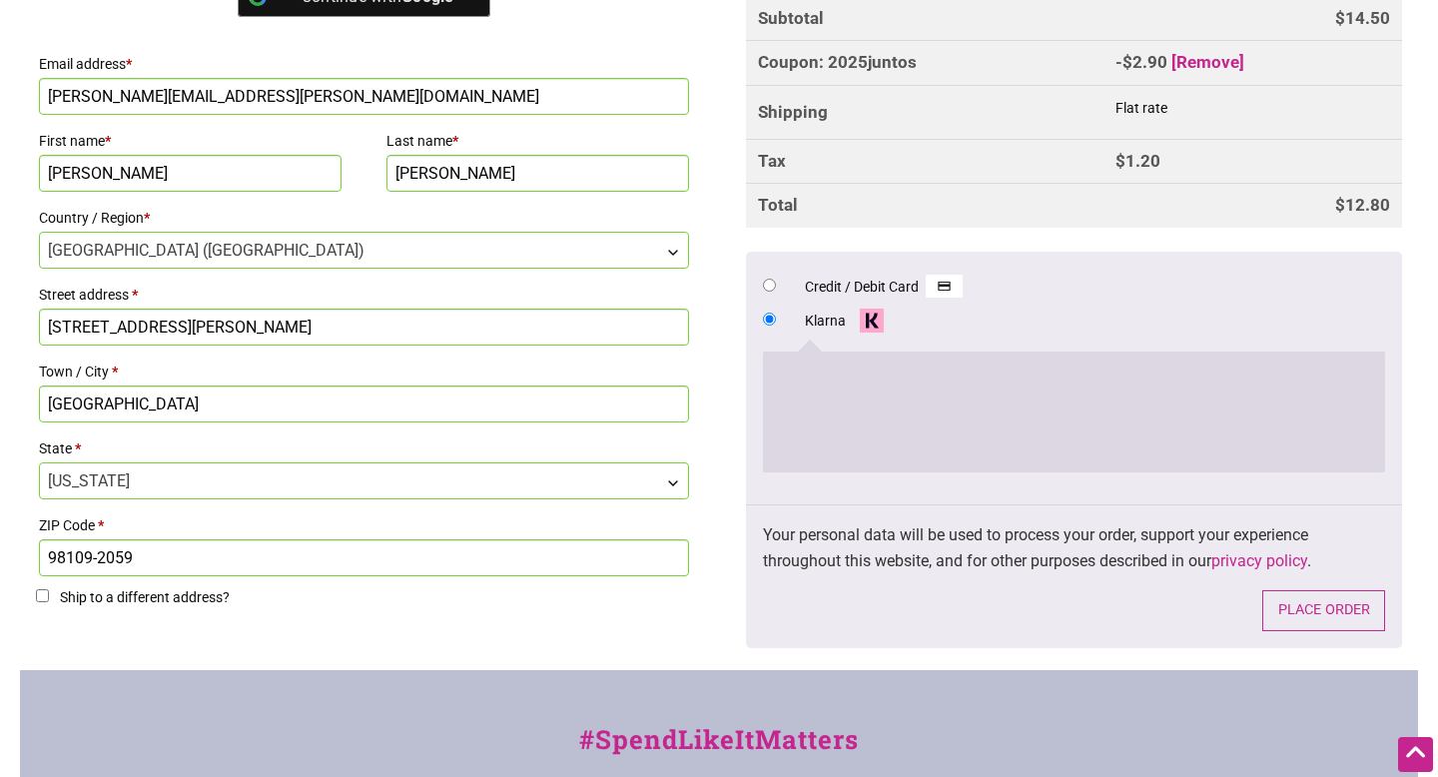
click at [767, 283] on input "Credit / Debit Card" at bounding box center [769, 285] width 13 height 13
radio input "true"
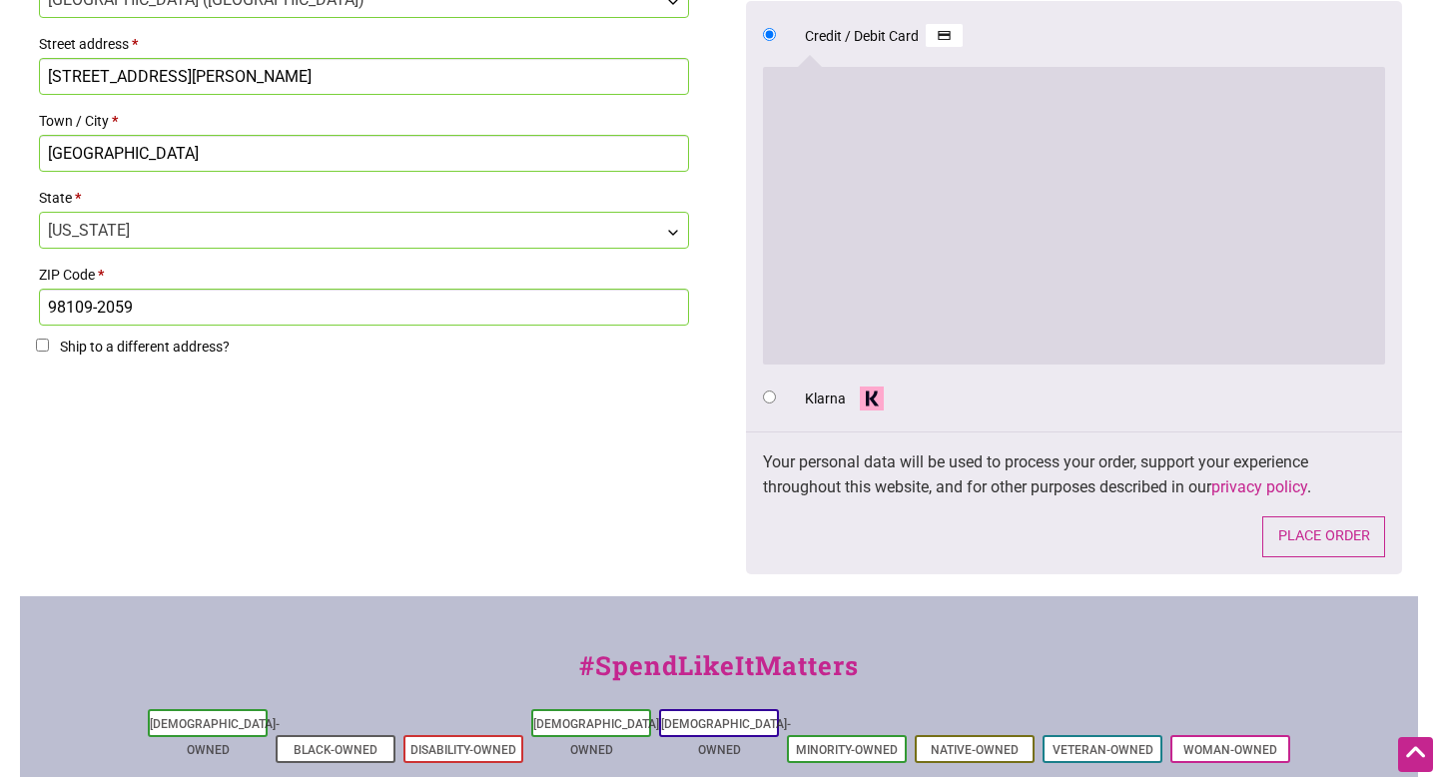
scroll to position [968, 0]
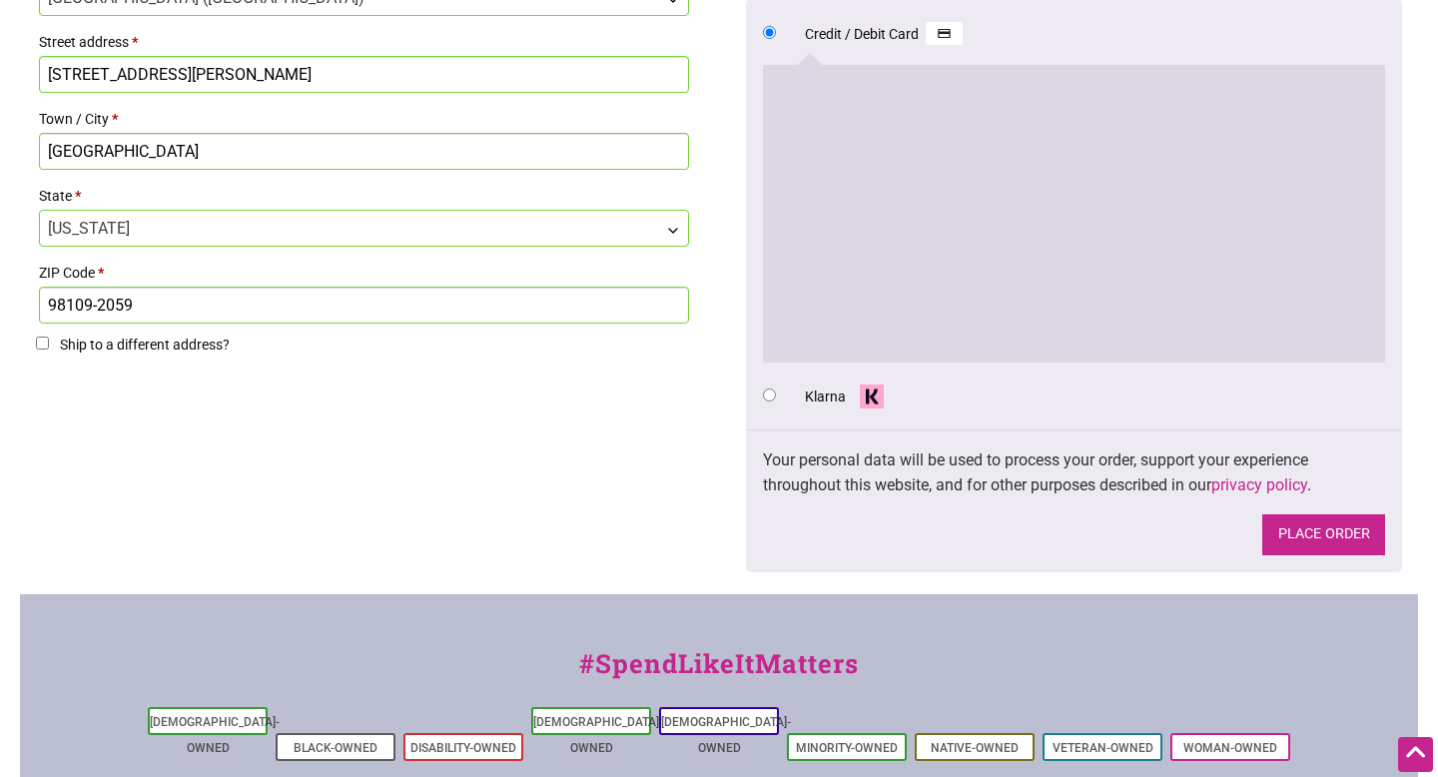
click at [1335, 528] on button "Place order" at bounding box center [1323, 534] width 123 height 41
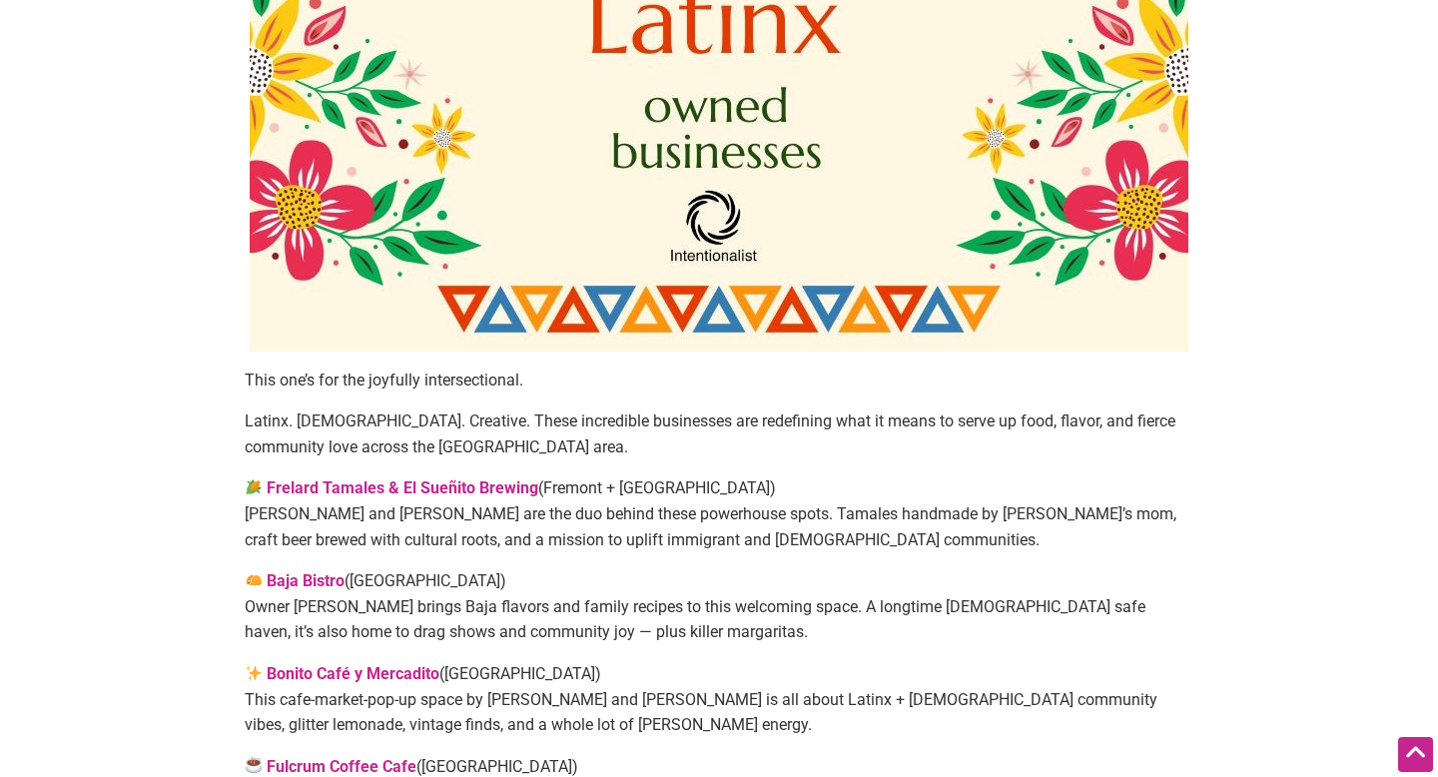
scroll to position [488, 0]
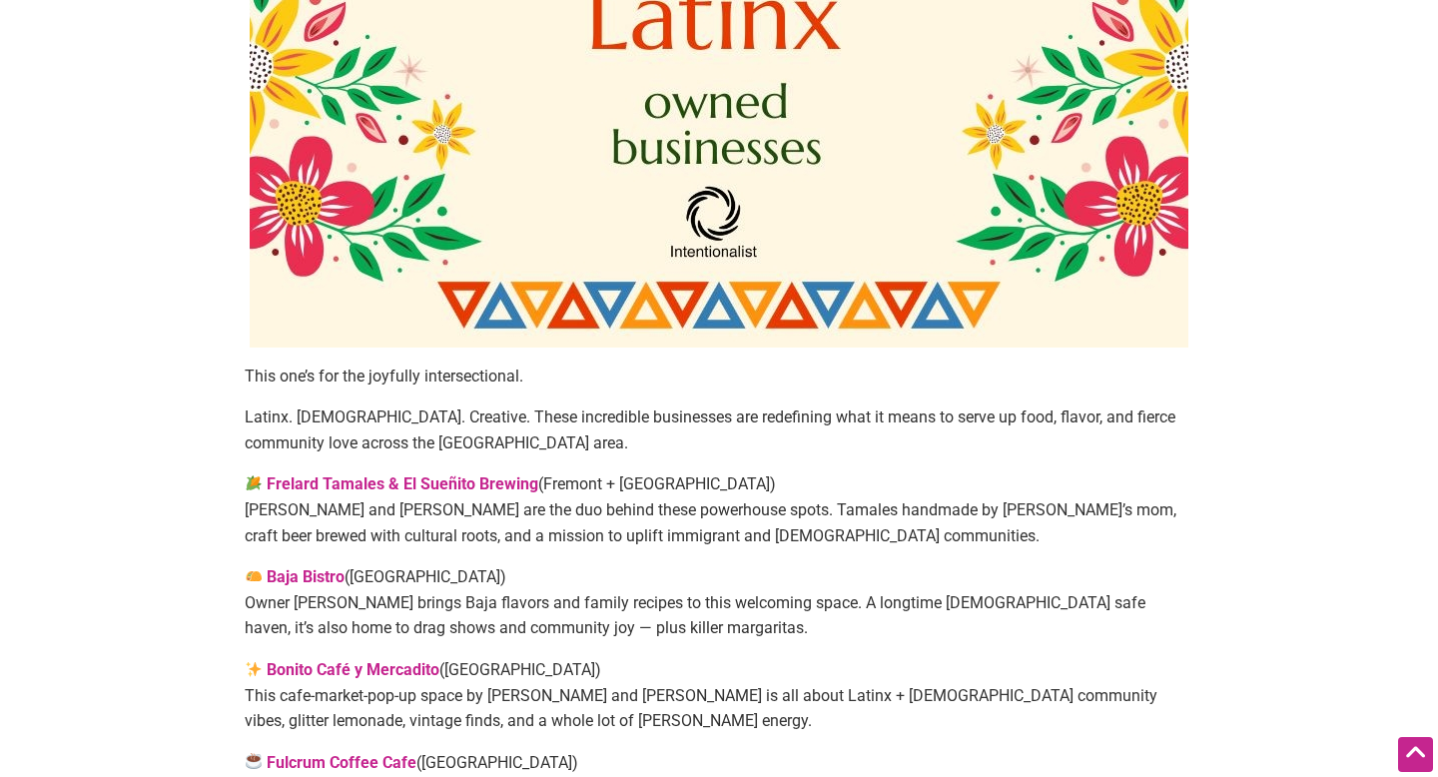
click at [410, 480] on strong "Frelard Tamales & El Sueñito Brewing" at bounding box center [403, 483] width 272 height 19
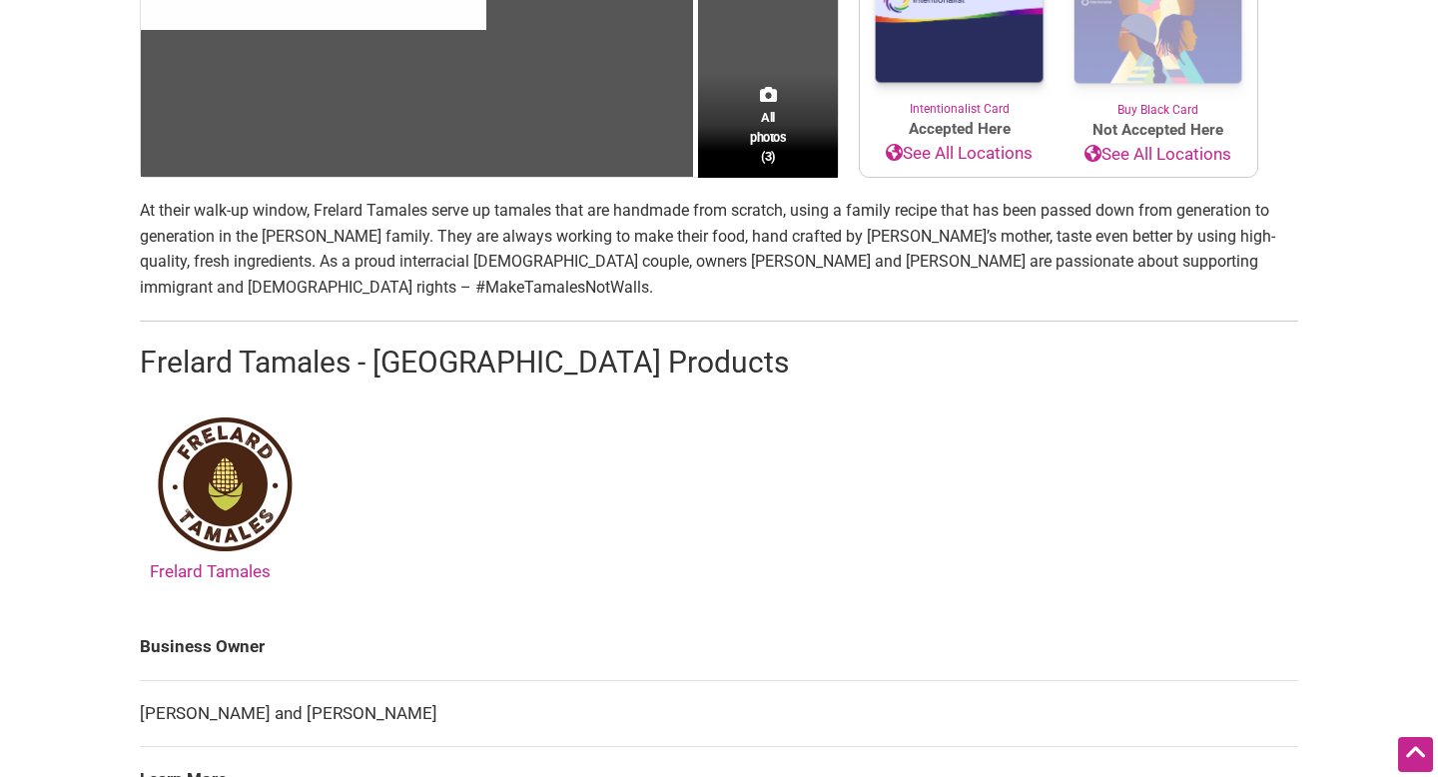
scroll to position [509, 0]
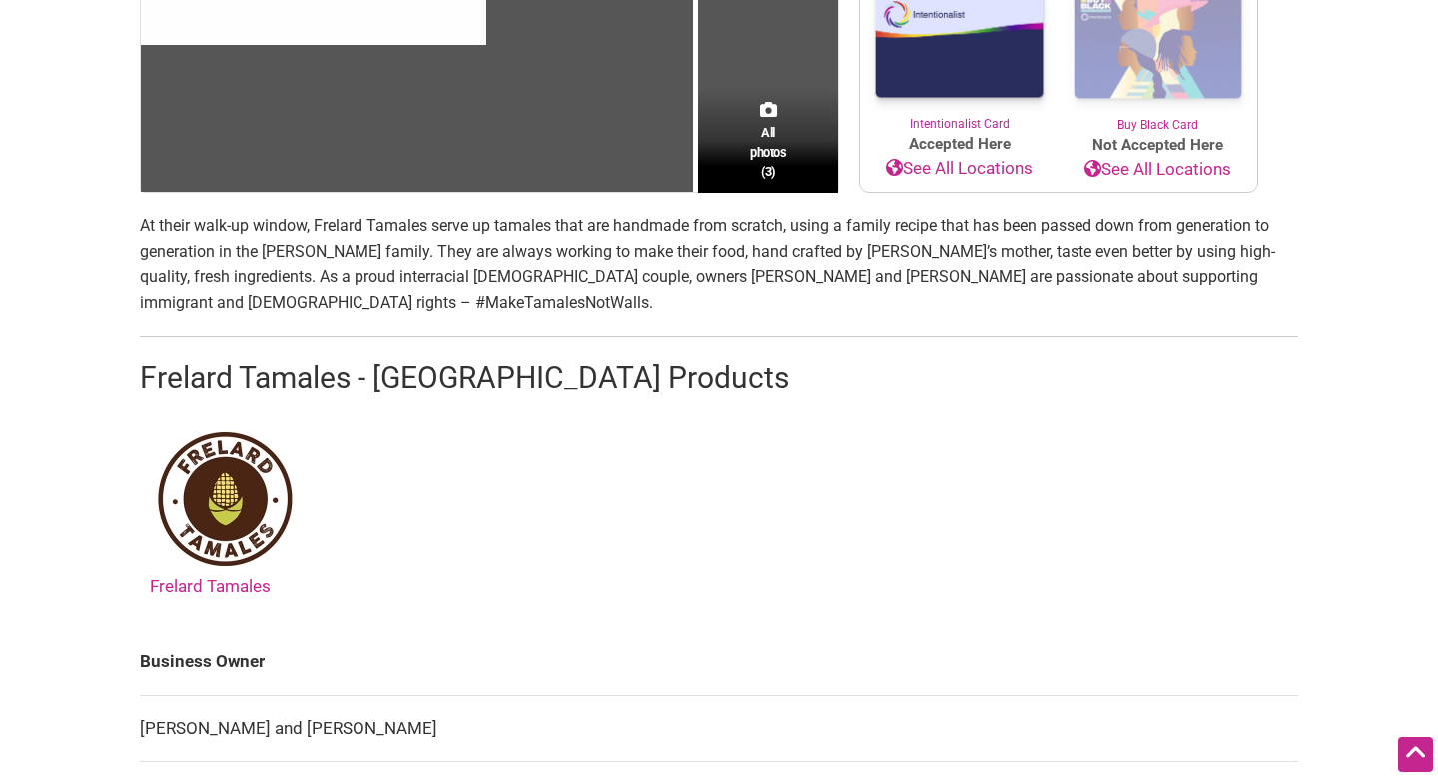
click at [255, 491] on img at bounding box center [225, 499] width 150 height 150
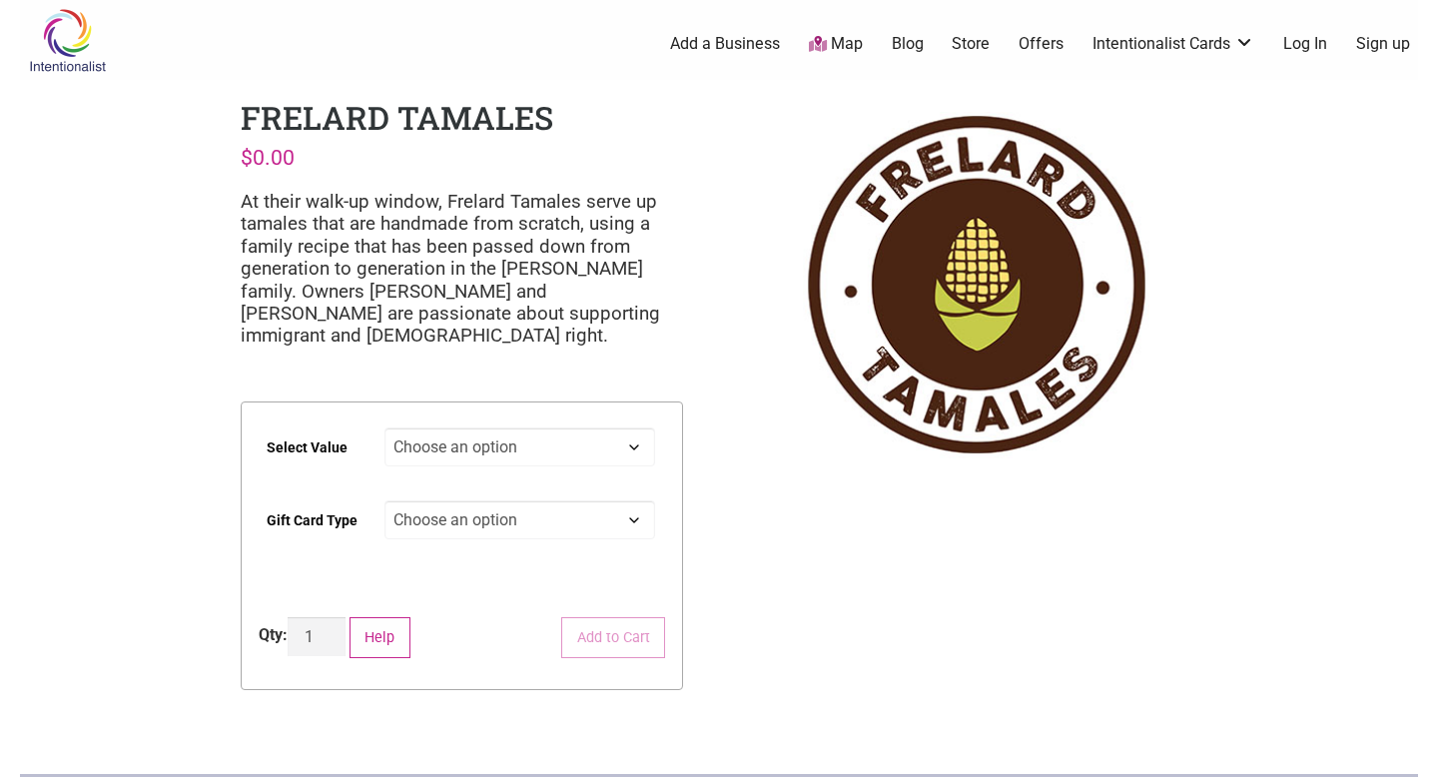
click at [555, 452] on select "Choose an option $25 $50 $100 $200 $500" at bounding box center [520, 446] width 272 height 39
click at [384, 427] on select "Choose an option $25 $50 $100 $200 $500" at bounding box center [520, 446] width 272 height 39
select select "$50"
click at [537, 522] on select "Choose an option Physical" at bounding box center [520, 519] width 272 height 39
select select "Physical"
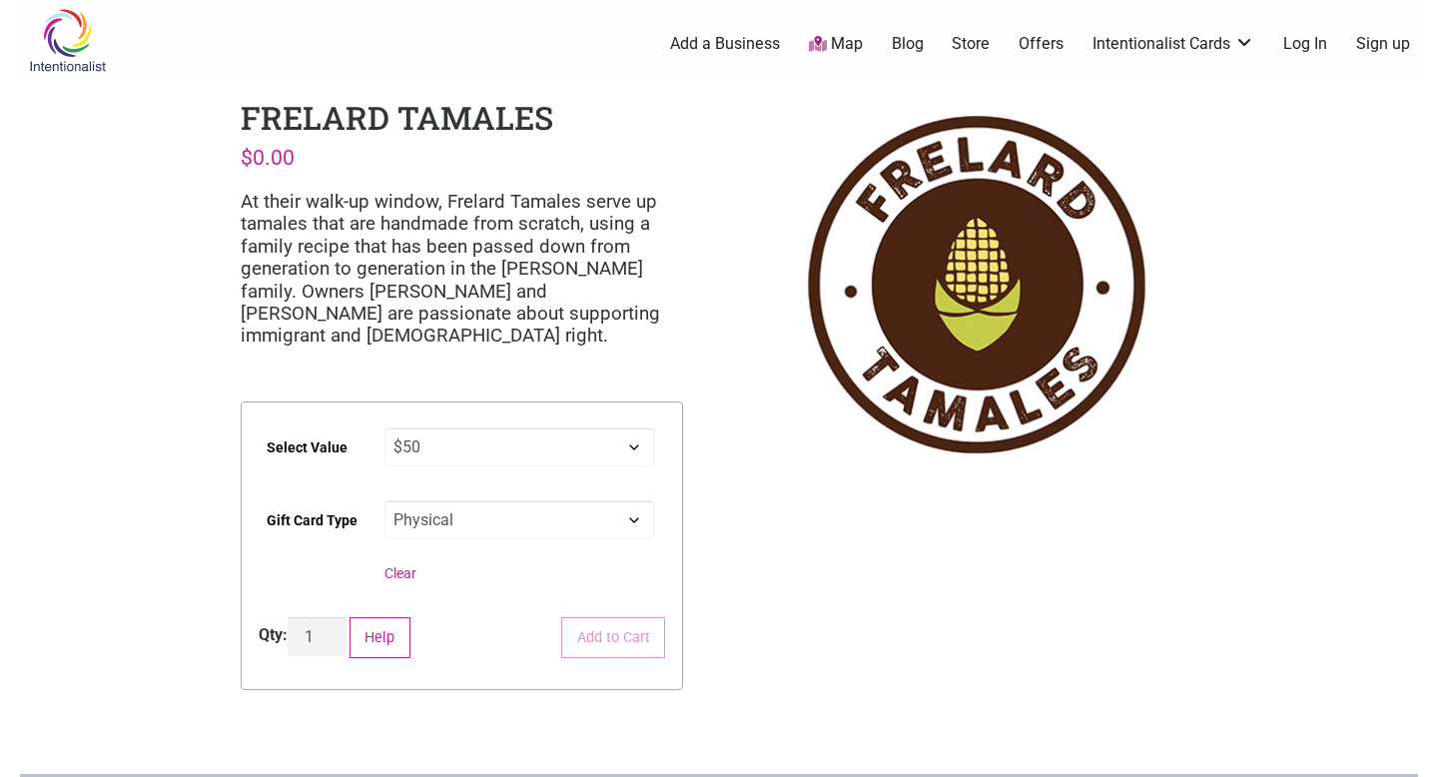
click at [384, 500] on select "Choose an option Physical" at bounding box center [520, 519] width 272 height 39
select select "$50"
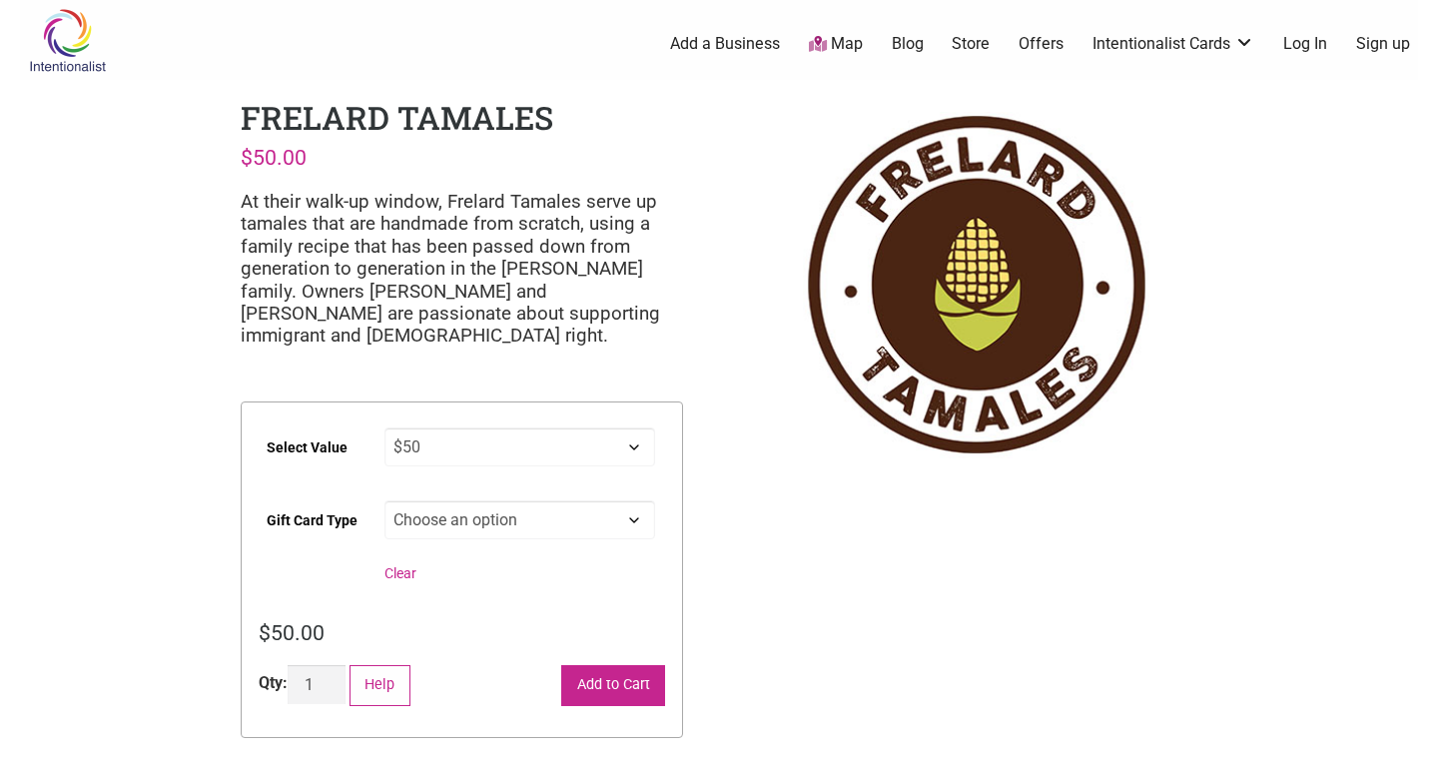
click at [604, 684] on button "Add to Cart" at bounding box center [613, 685] width 104 height 41
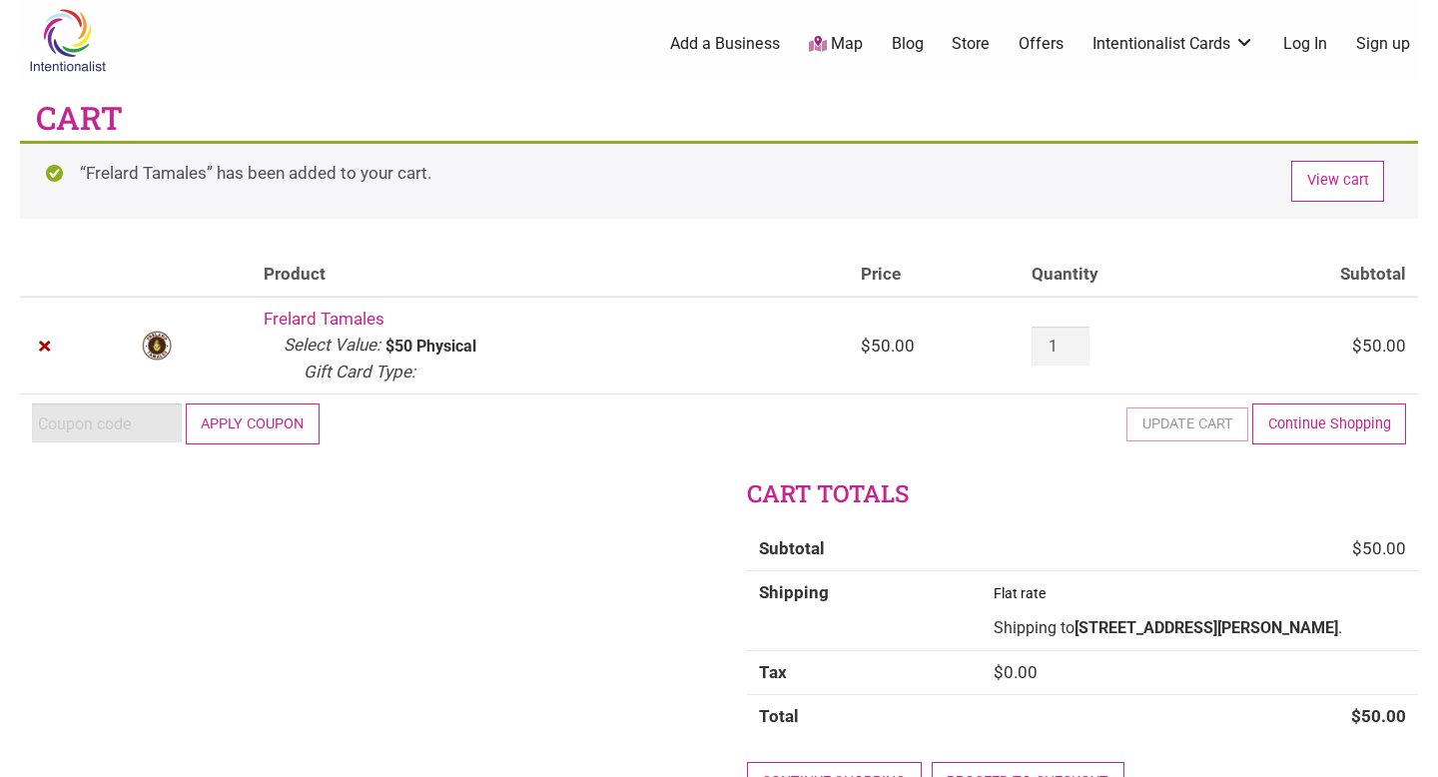
click at [64, 428] on input "Coupon:" at bounding box center [107, 422] width 150 height 39
paste input "2025JUNTOS"
type input "2025JUNTOS"
click at [249, 429] on button "Apply coupon" at bounding box center [253, 423] width 134 height 41
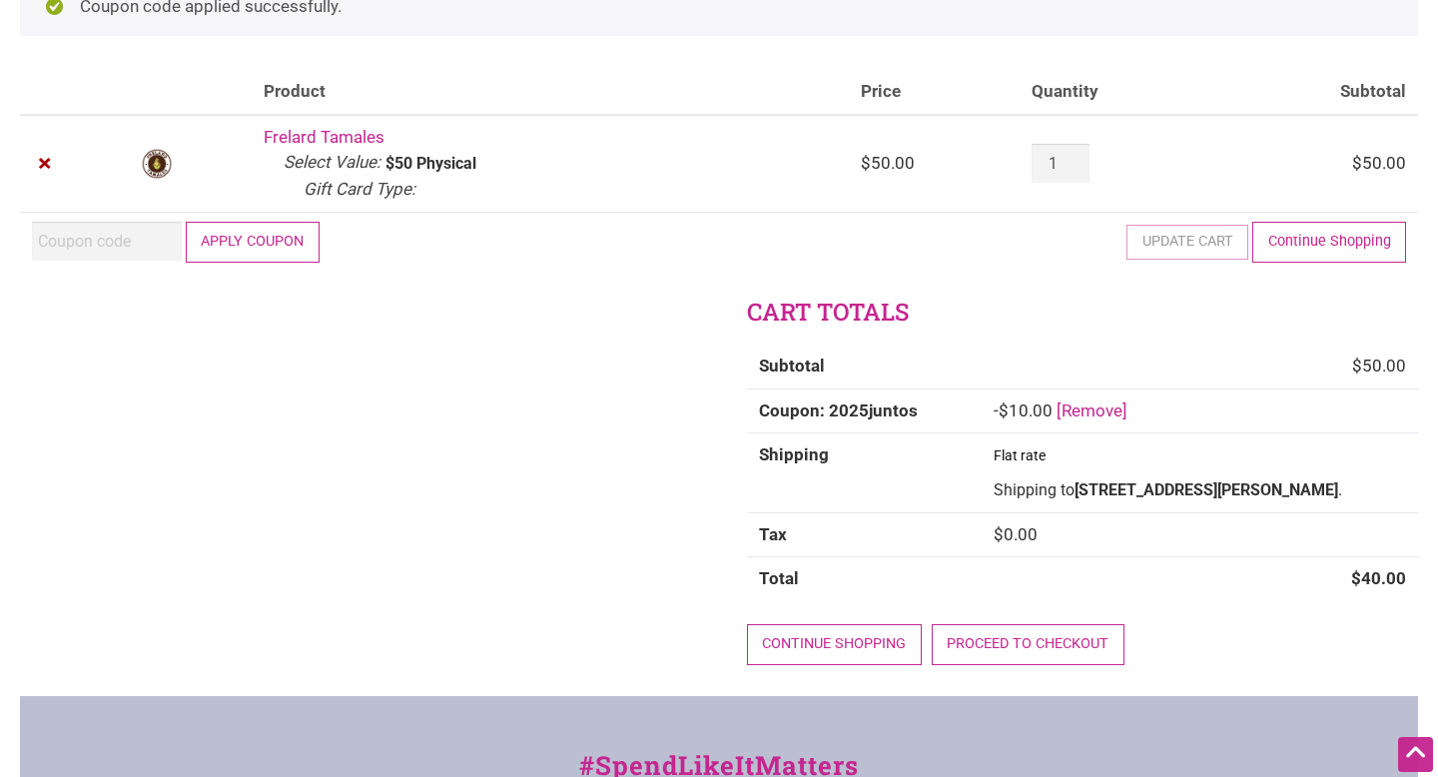
scroll to position [169, 0]
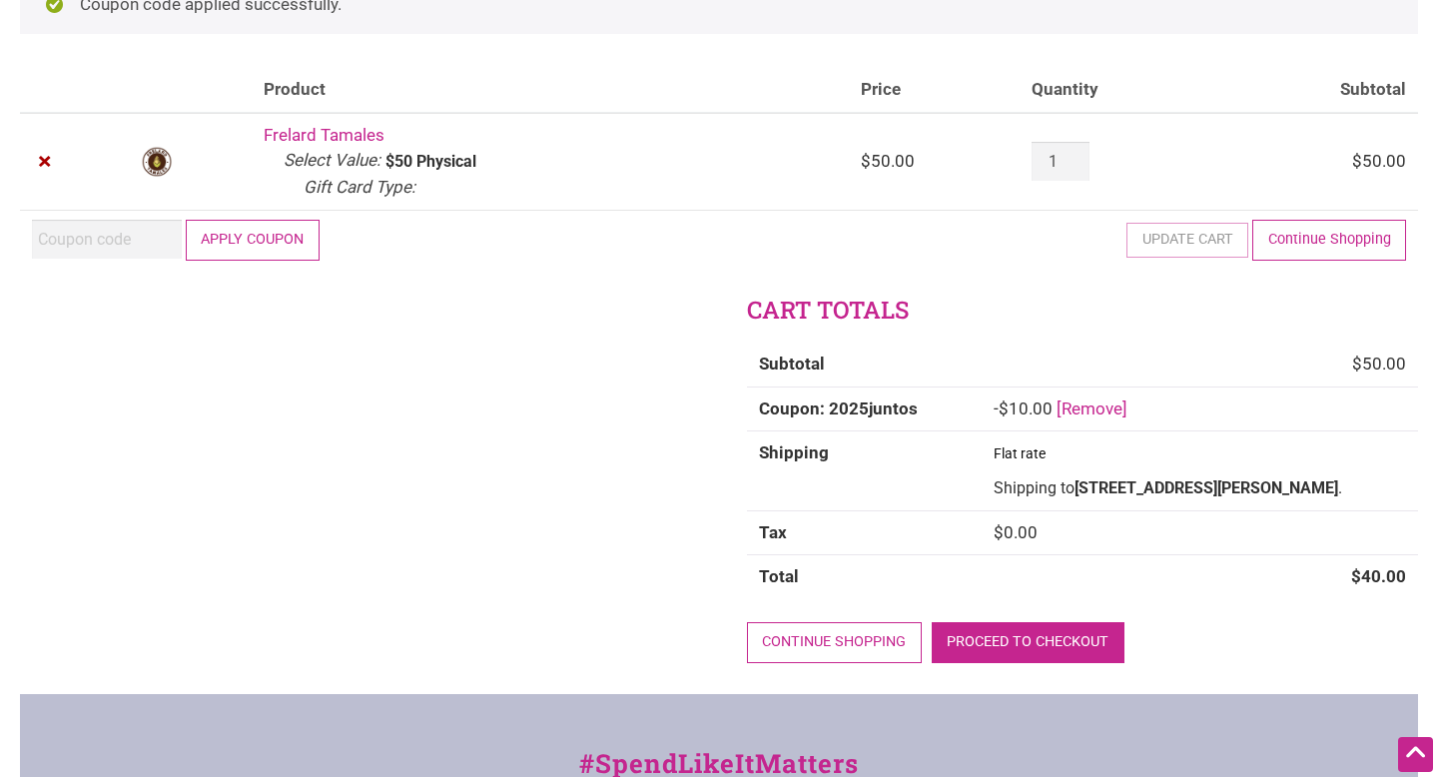
click at [1052, 645] on link "Proceed to checkout" at bounding box center [1027, 642] width 193 height 41
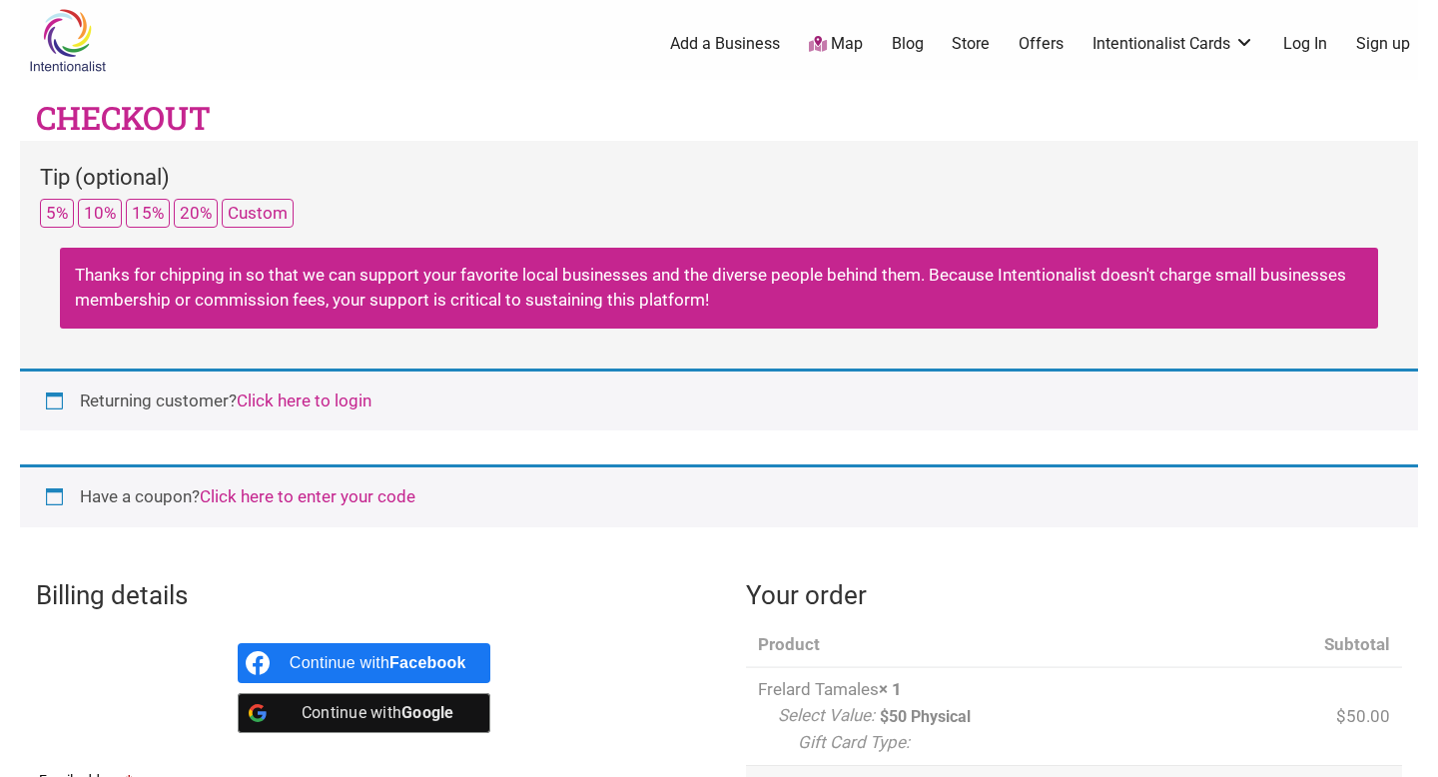
select select "WA"
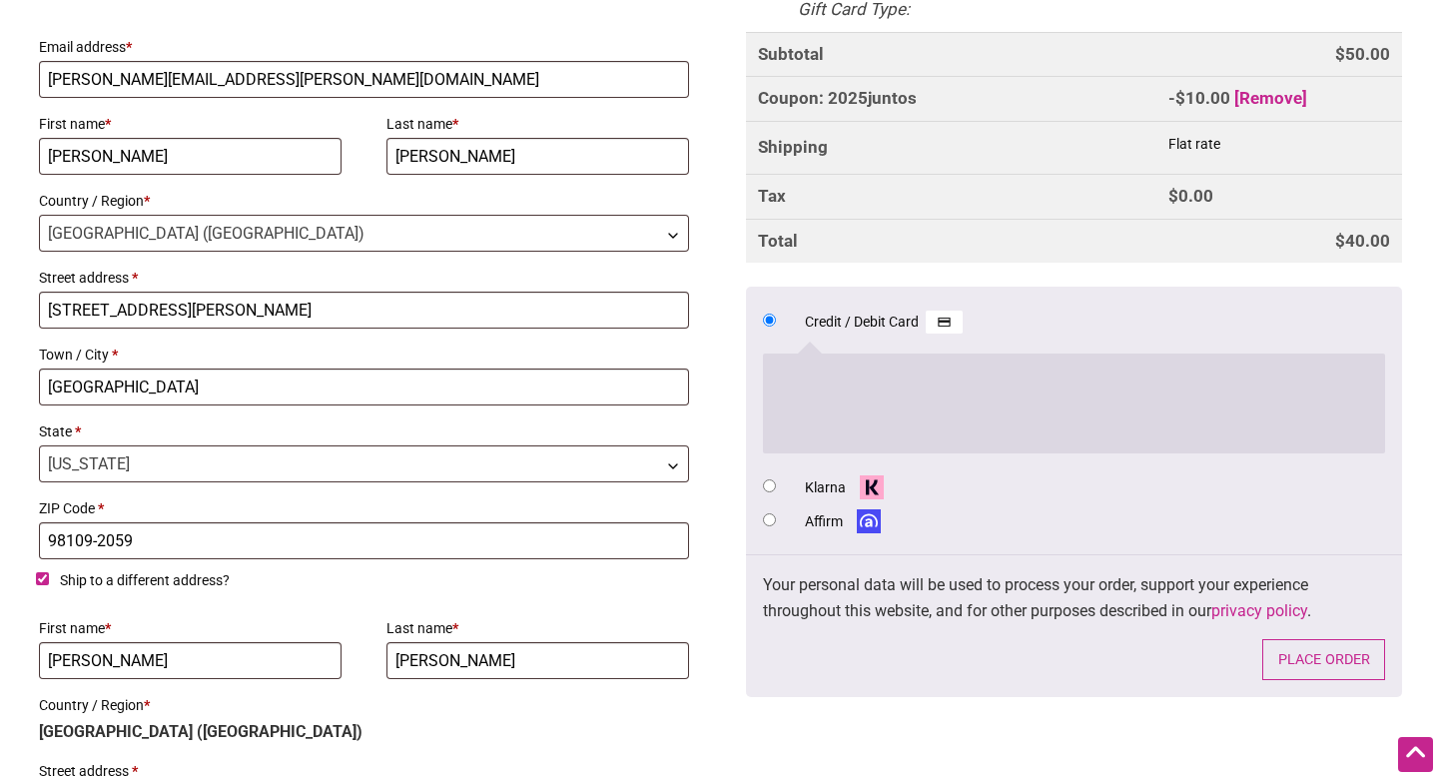
scroll to position [736, 0]
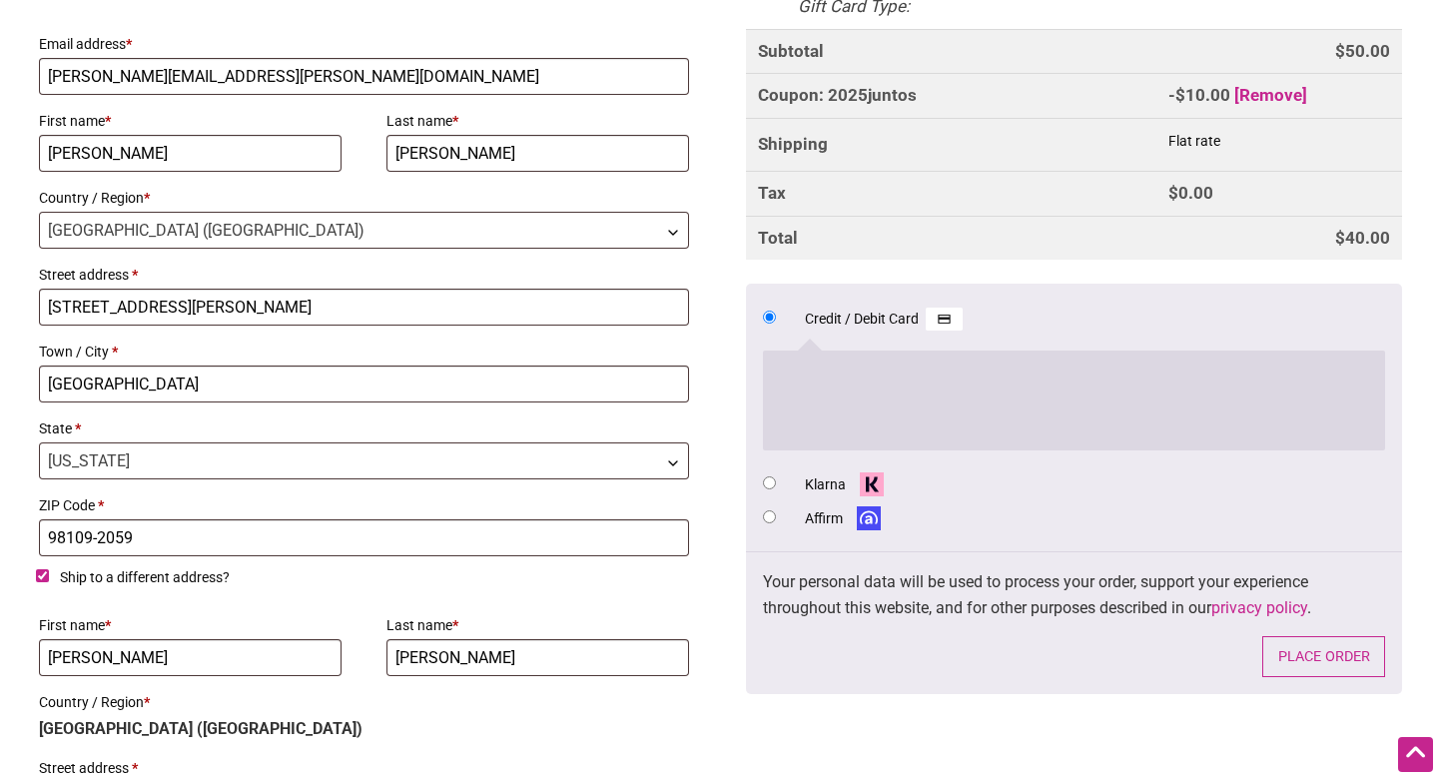
click at [44, 578] on input "Ship to a different address?" at bounding box center [42, 575] width 13 height 13
checkbox input "false"
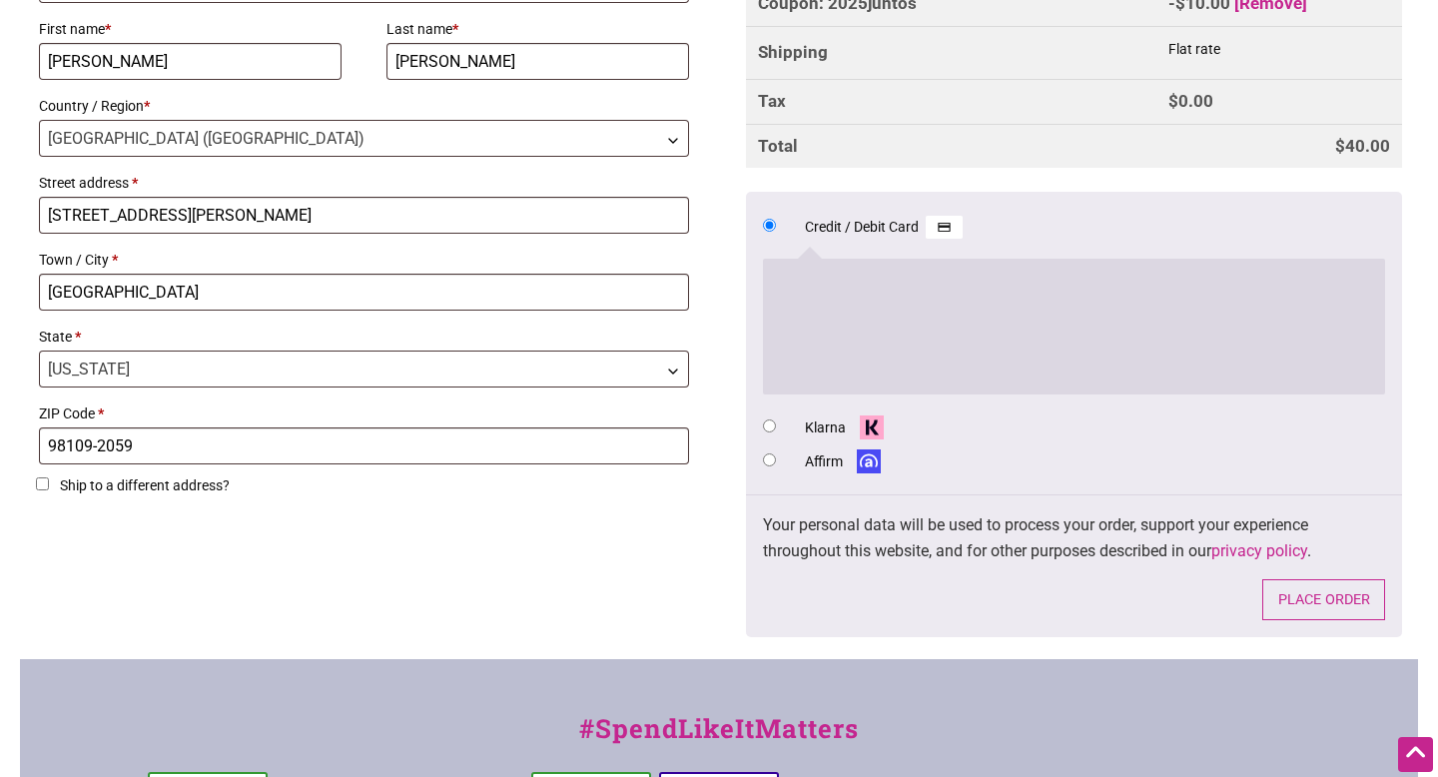
scroll to position [959, 0]
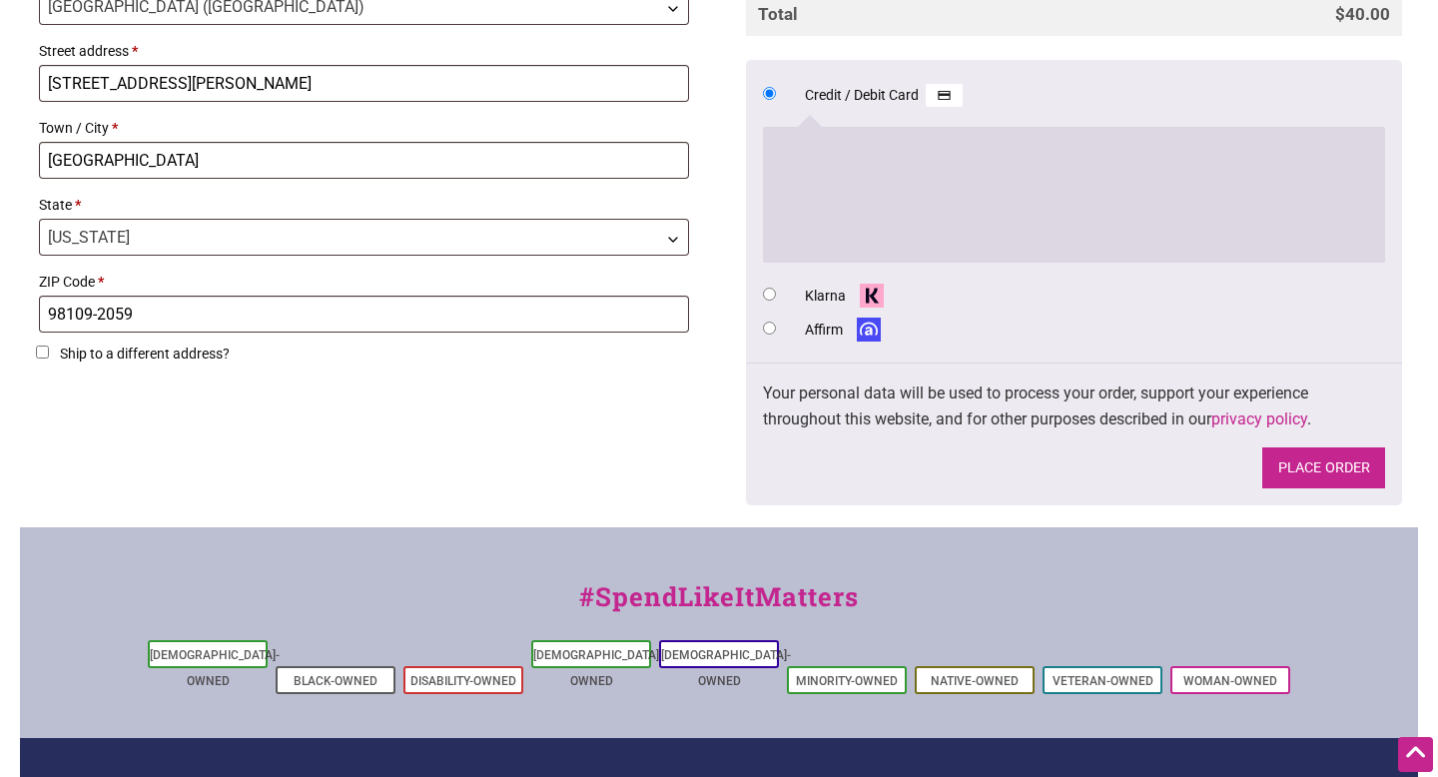
click at [1310, 476] on button "Place order" at bounding box center [1323, 467] width 123 height 41
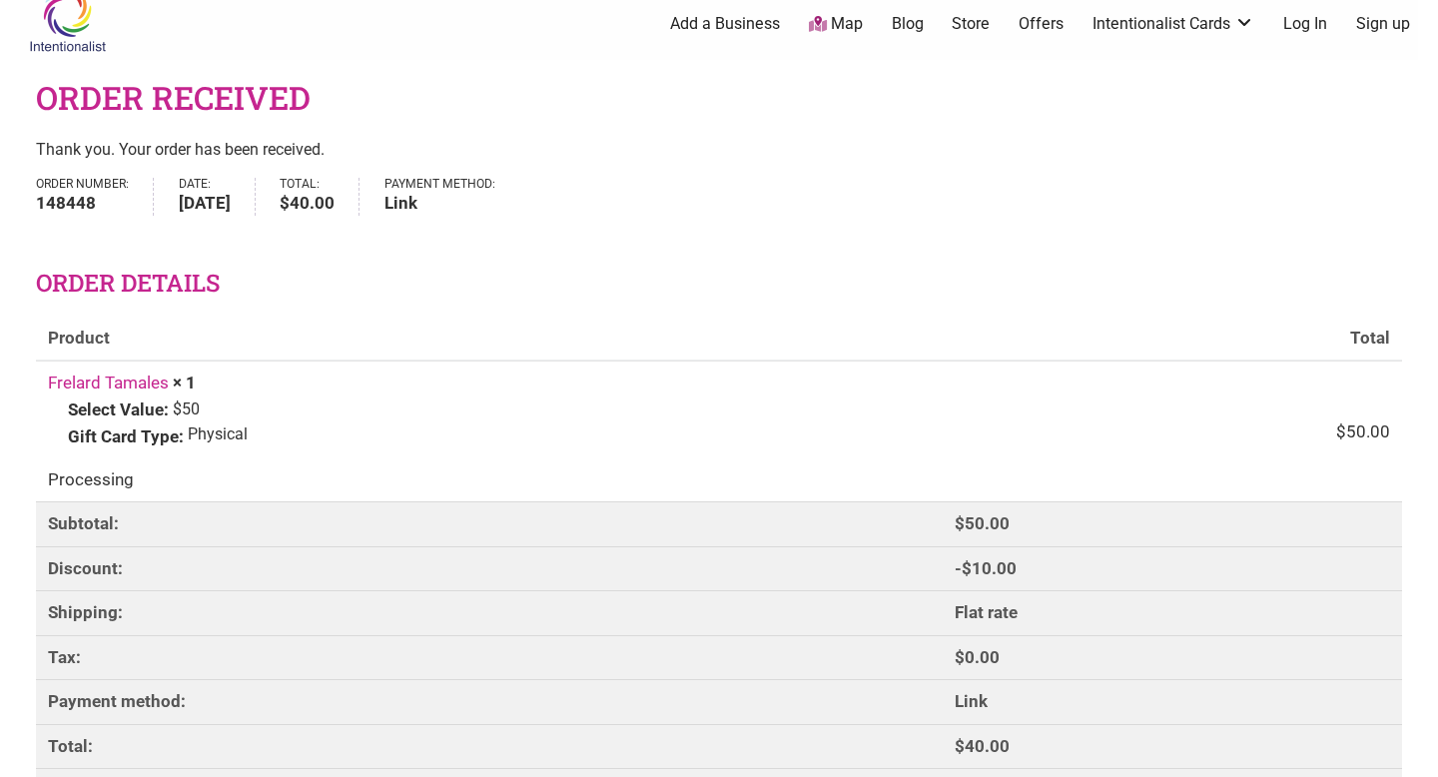
scroll to position [17, 0]
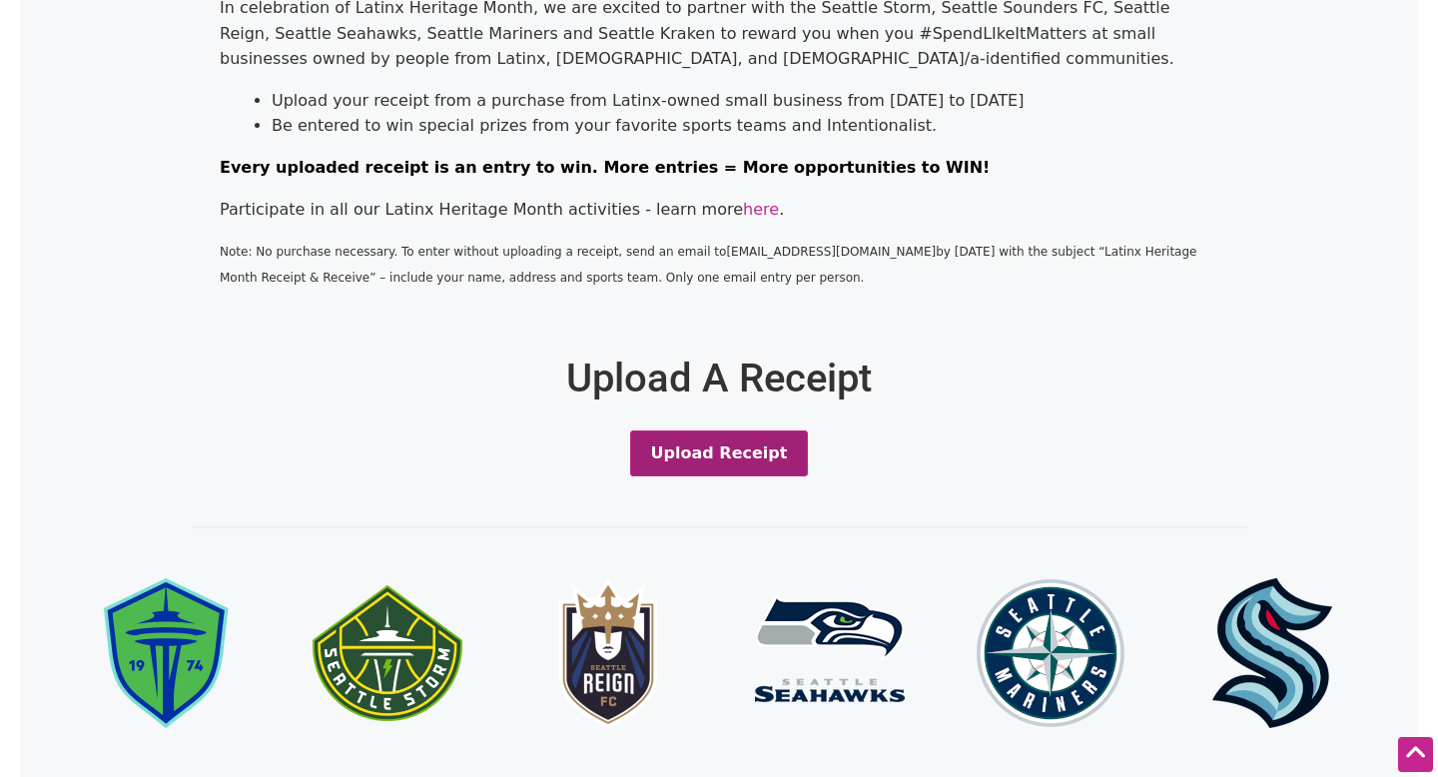
click at [739, 459] on button "Upload Receipt" at bounding box center [719, 453] width 179 height 46
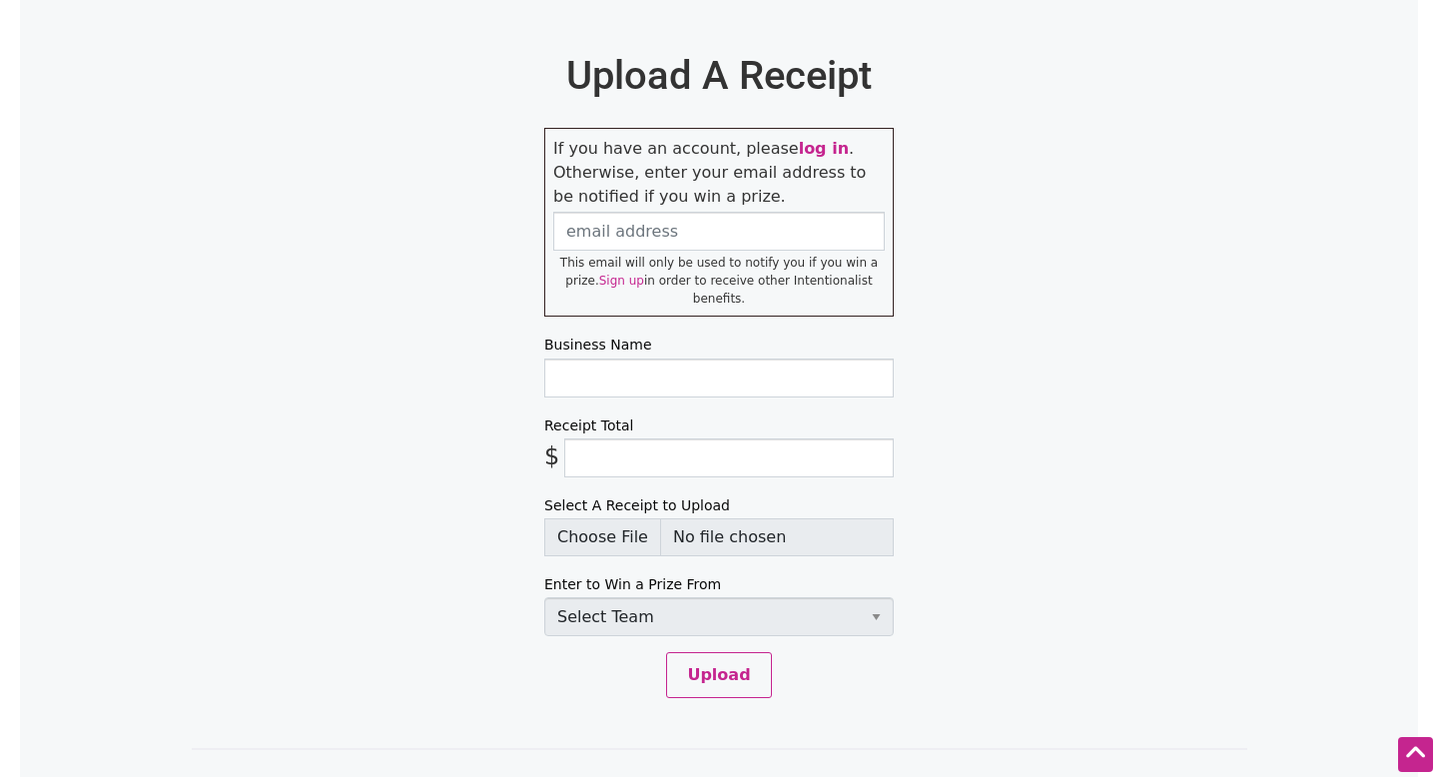
scroll to position [923, 0]
click at [685, 233] on input "email" at bounding box center [718, 229] width 331 height 39
type input "[PERSON_NAME][EMAIL_ADDRESS][PERSON_NAME][DOMAIN_NAME]"
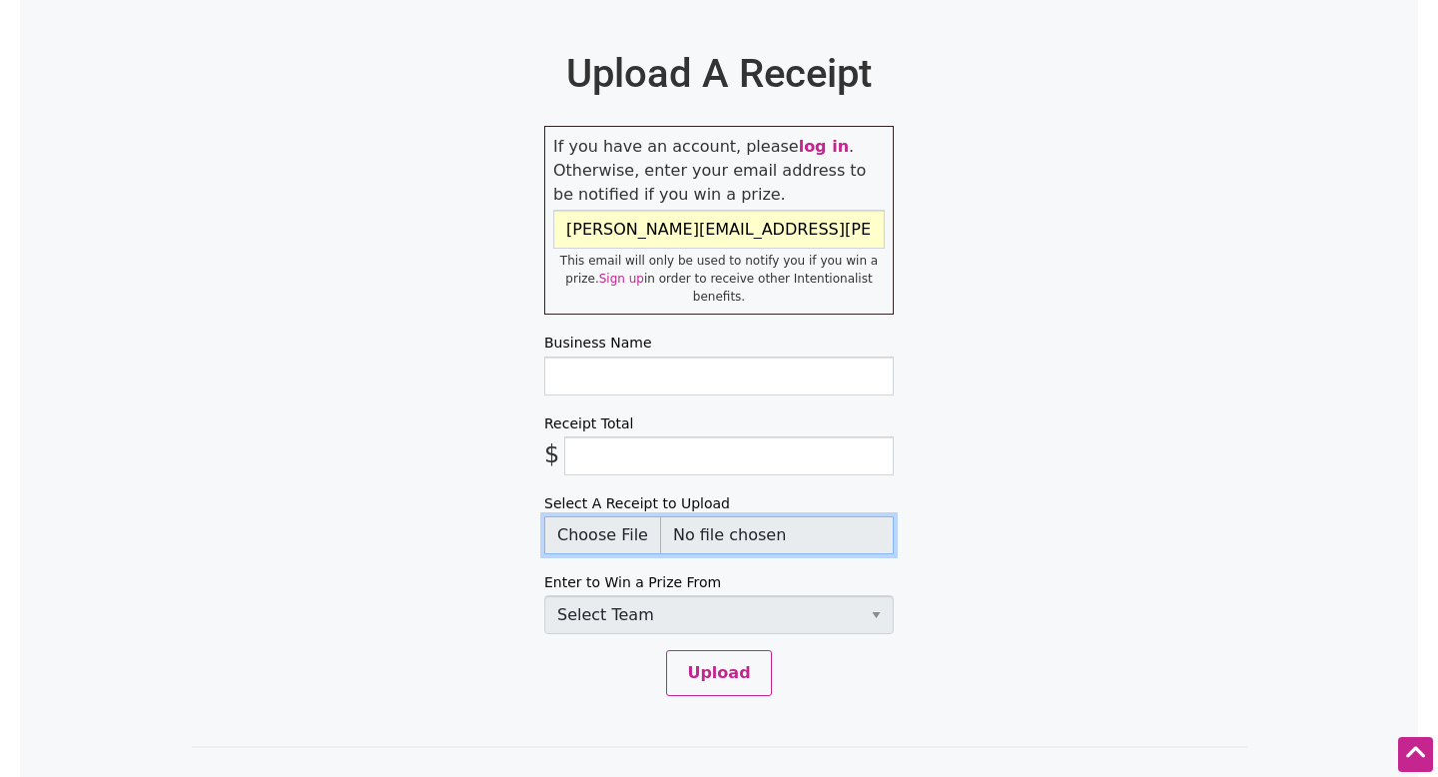
click at [595, 520] on input "Select A Receipt to Upload" at bounding box center [718, 535] width 349 height 38
